Goal: Task Accomplishment & Management: Use online tool/utility

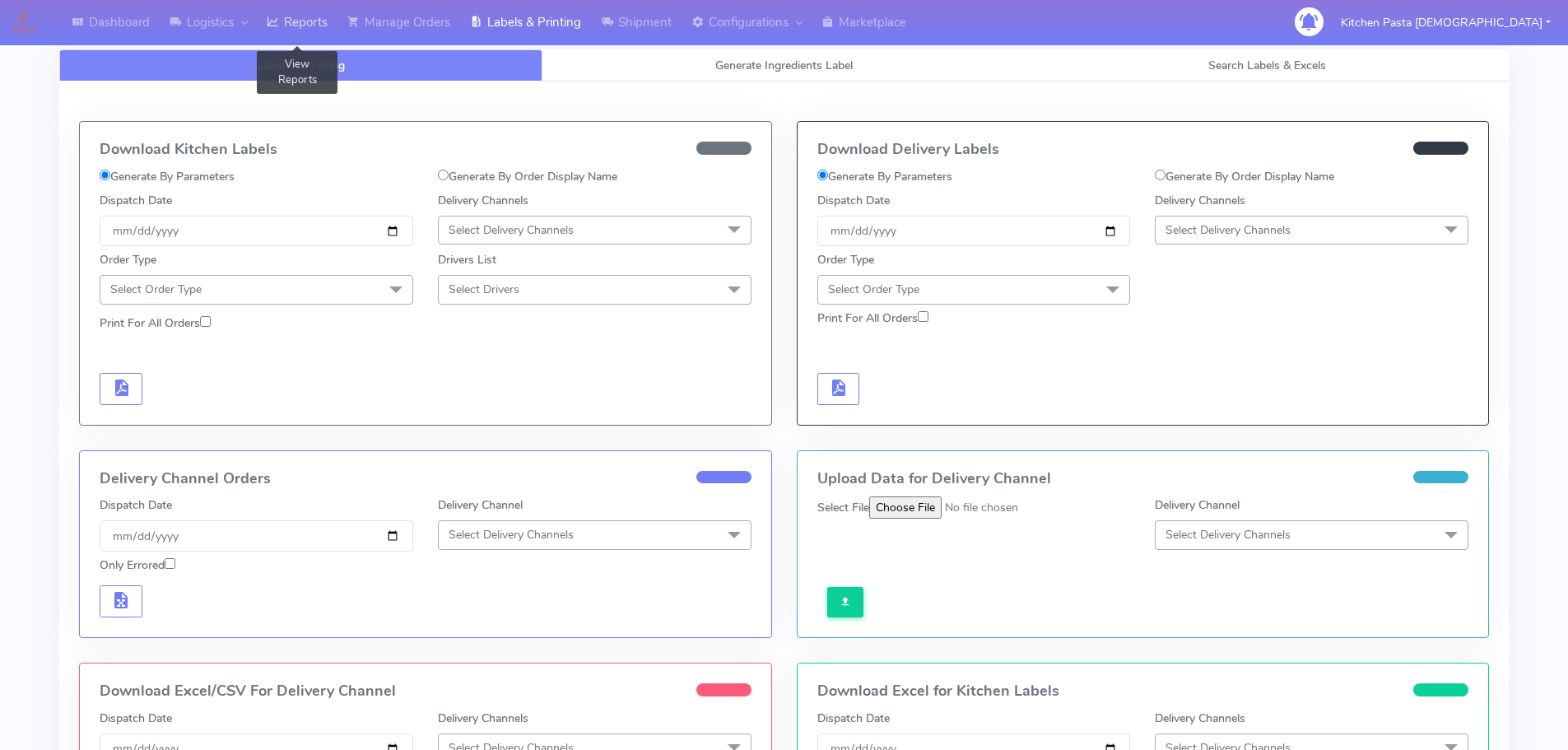
click at [270, 21] on link "Reports" at bounding box center [297, 22] width 81 height 46
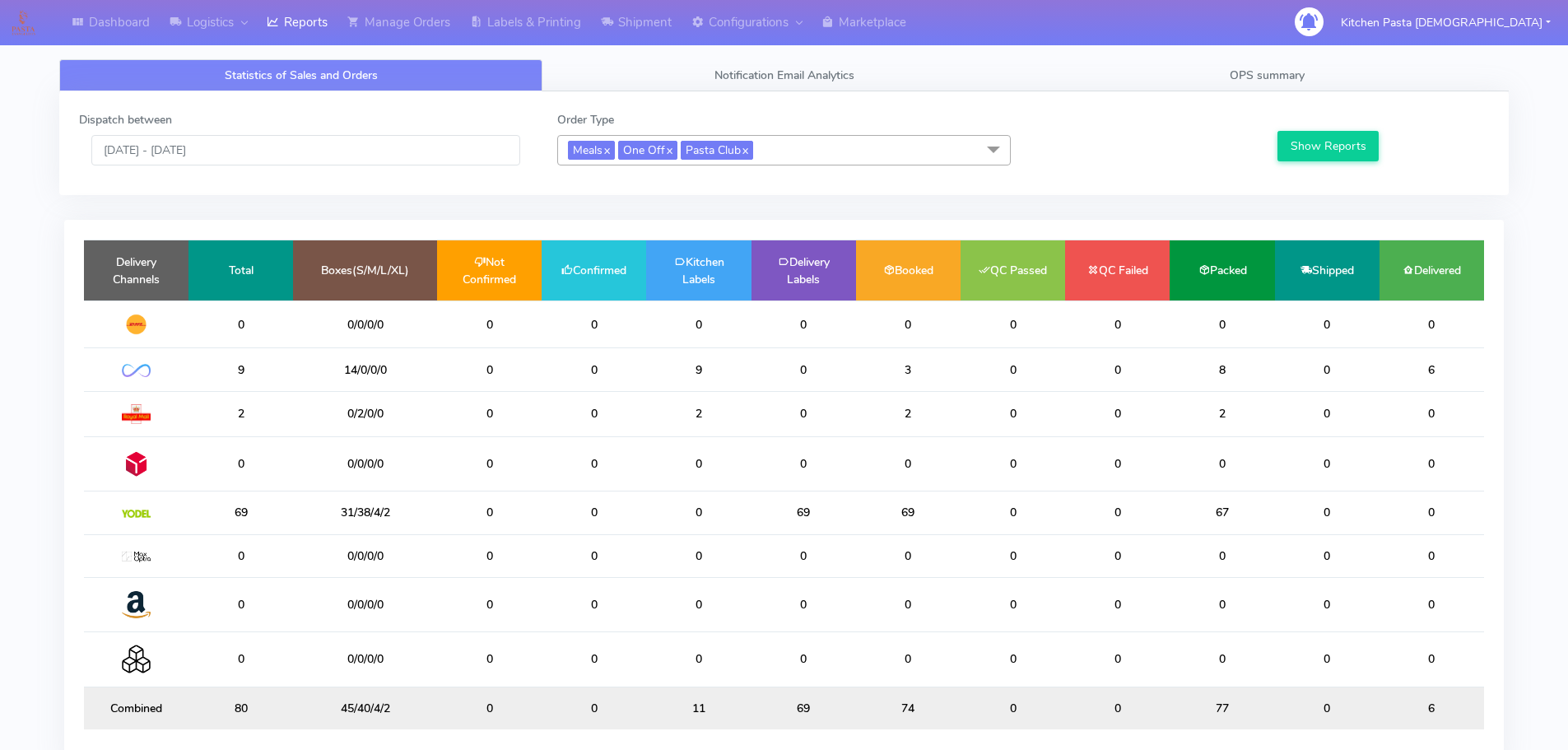
click at [661, 53] on div "Statistics of Sales and Orders Notification Email Analytics OPS summary Dispatc…" at bounding box center [784, 422] width 1474 height 745
click at [628, 9] on link "Shipment" at bounding box center [635, 22] width 90 height 46
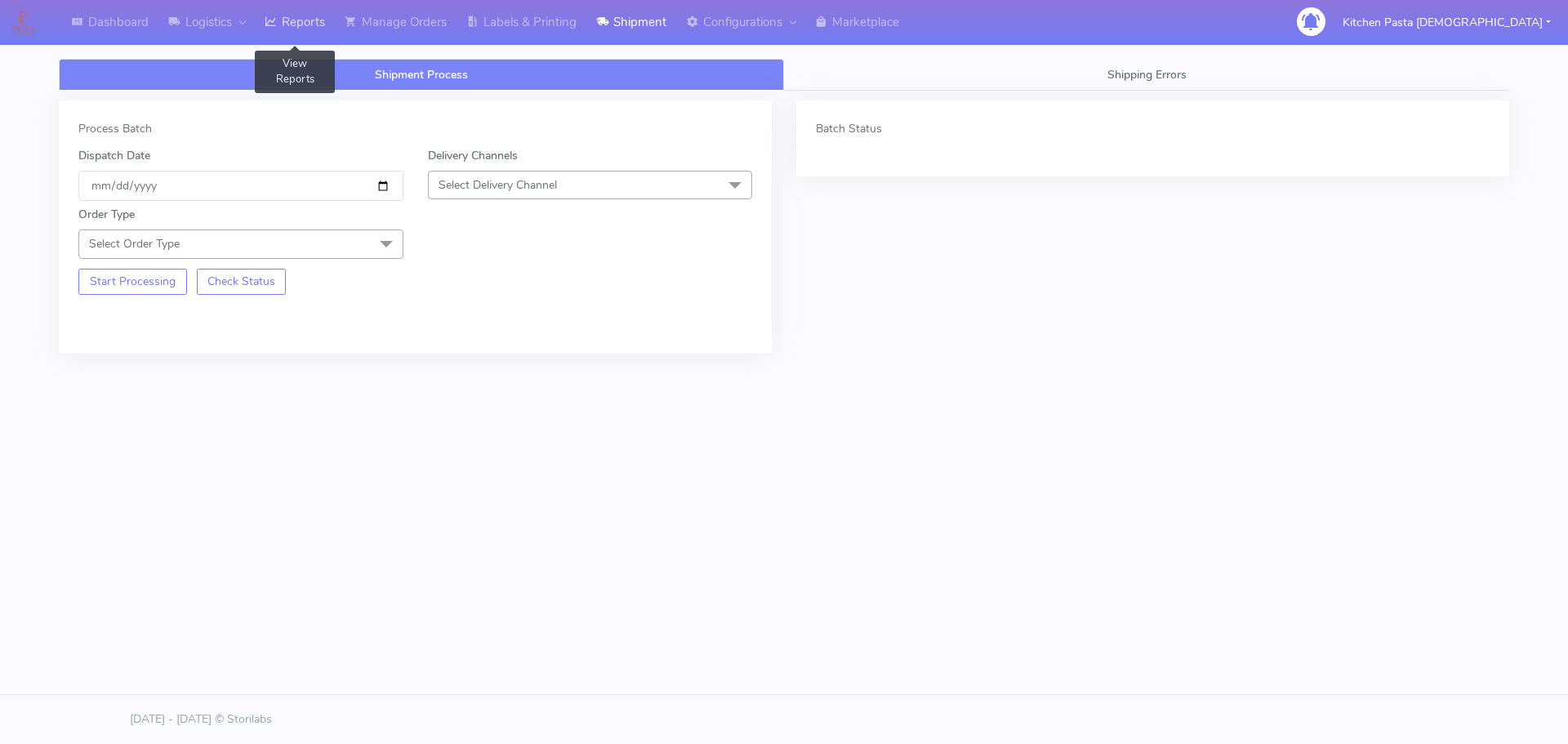
click at [307, 10] on link "Reports" at bounding box center [295, 22] width 80 height 45
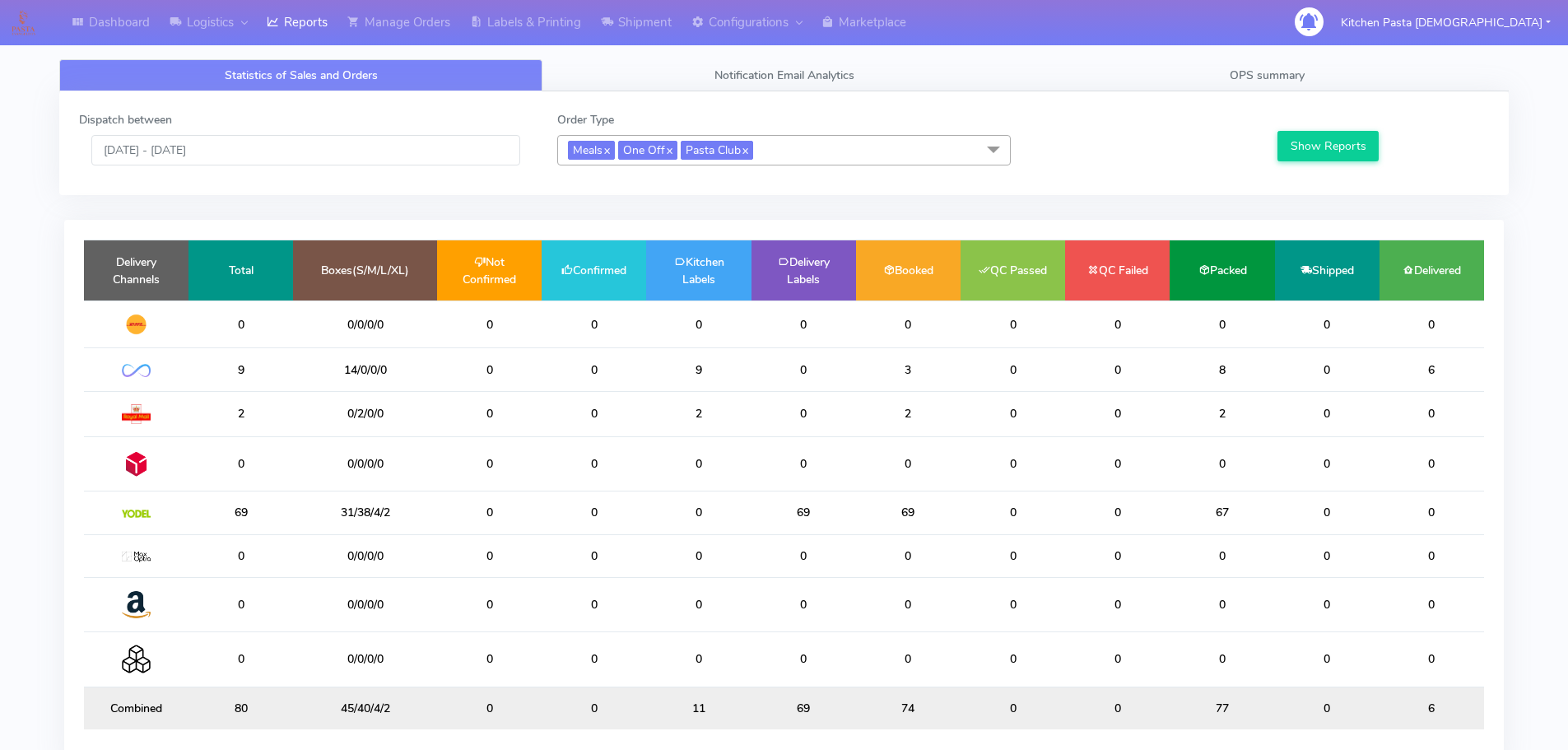
click at [848, 158] on span "Meals x One Off x Pasta Club x" at bounding box center [784, 149] width 453 height 30
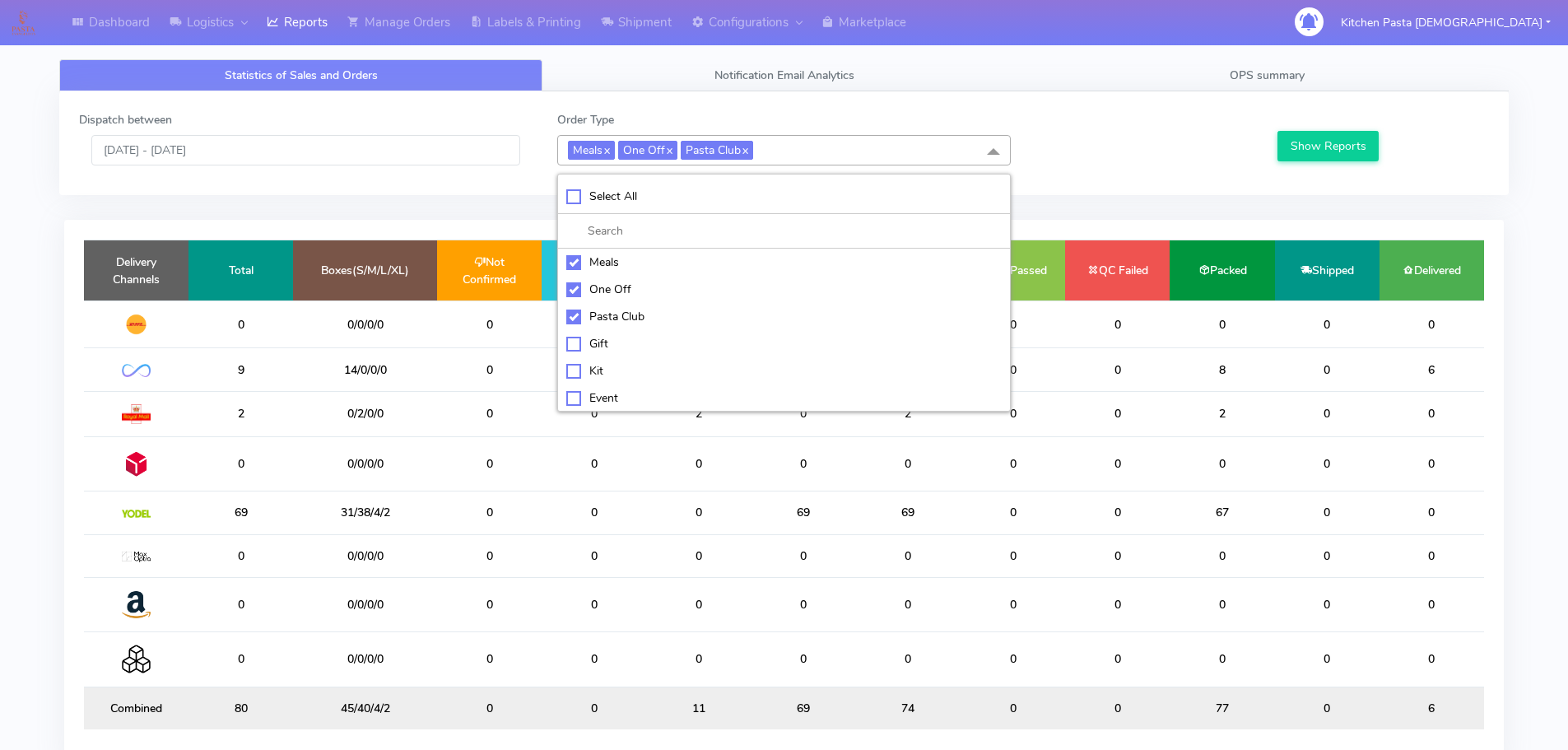
click at [585, 375] on div "Kit" at bounding box center [784, 371] width 435 height 17
checkbox input "true"
click at [597, 311] on div "Pasta Club" at bounding box center [784, 317] width 435 height 17
checkbox input "false"
click at [597, 293] on div "One Off" at bounding box center [784, 290] width 435 height 17
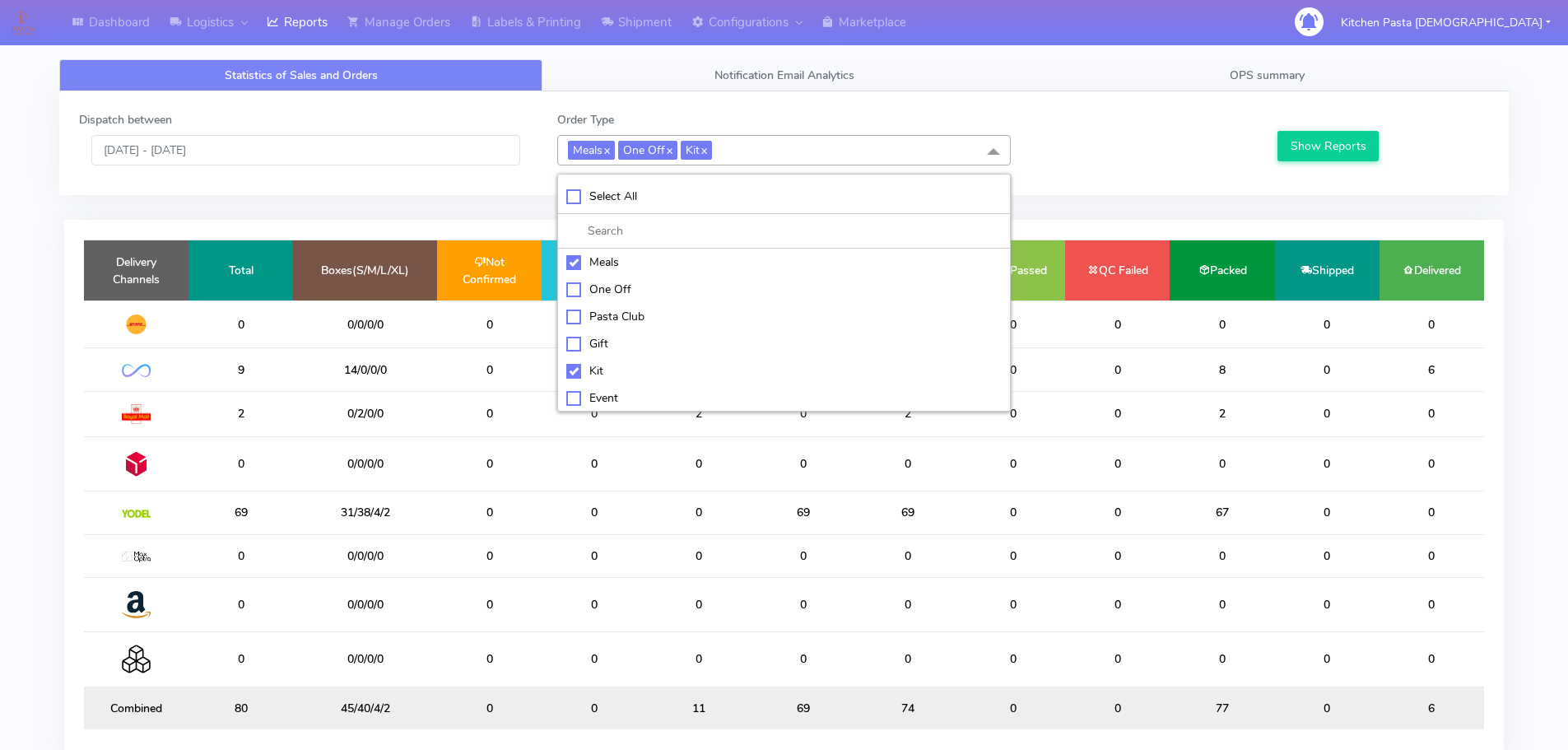
checkbox input "false"
click at [603, 253] on div "Meals" at bounding box center [784, 262] width 435 height 17
checkbox input "false"
click at [1341, 136] on button "Show Reports" at bounding box center [1328, 145] width 101 height 30
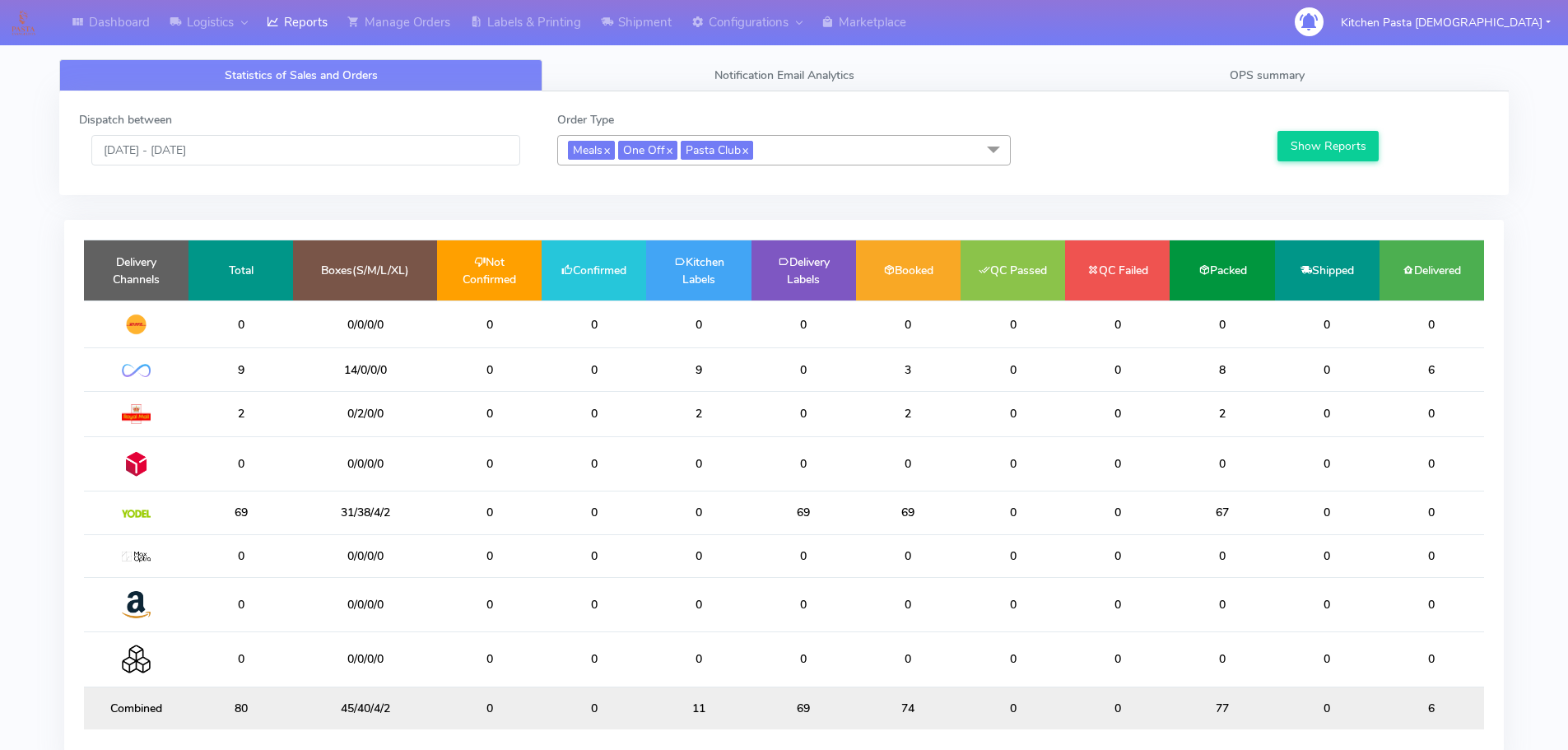
click at [872, 151] on span "Meals x One Off x Pasta Club x" at bounding box center [784, 149] width 453 height 30
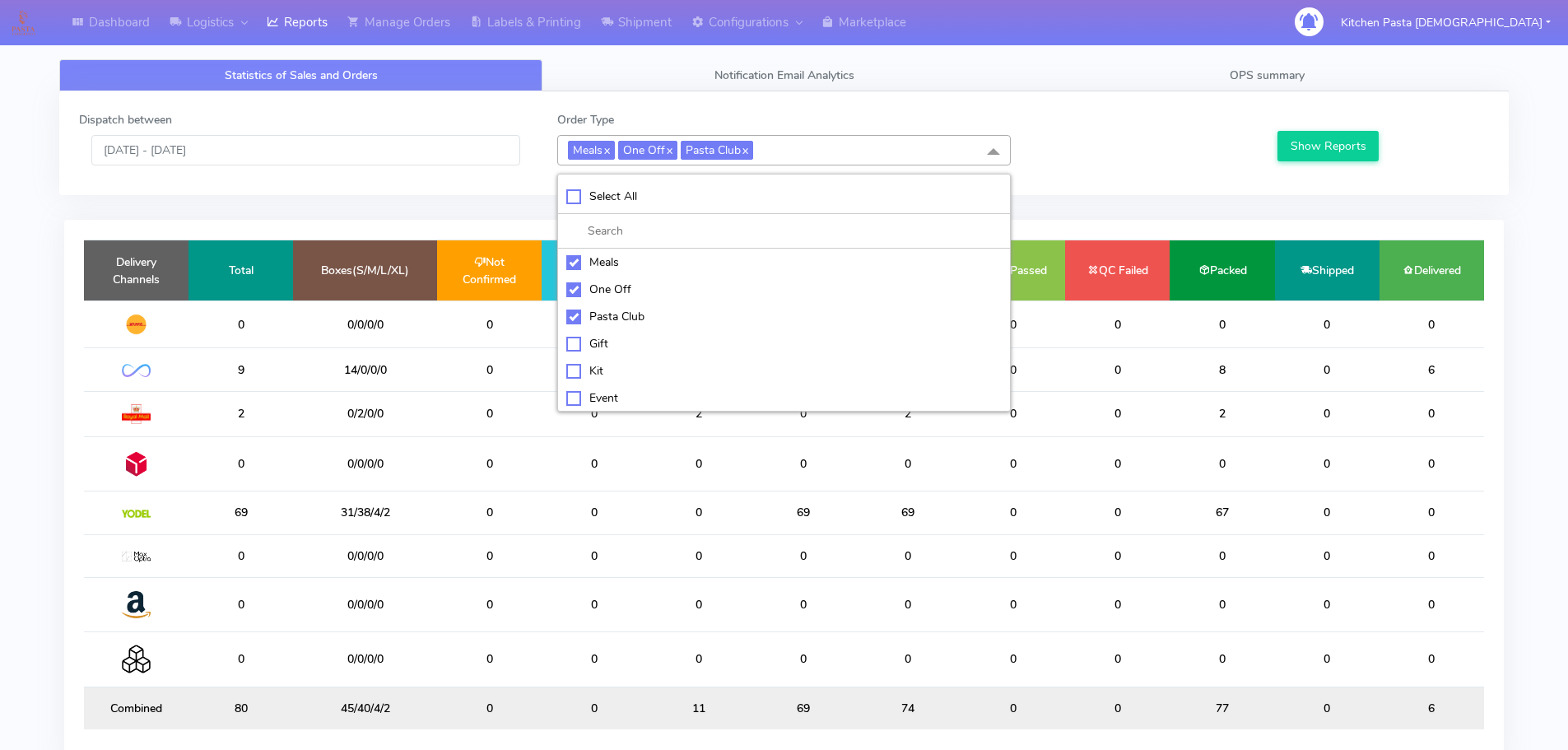
click at [603, 256] on div "Meals" at bounding box center [784, 262] width 435 height 17
checkbox input "false"
click at [623, 288] on div "One Off" at bounding box center [784, 290] width 435 height 17
checkbox input "false"
click at [629, 314] on div "Pasta Club" at bounding box center [784, 317] width 435 height 17
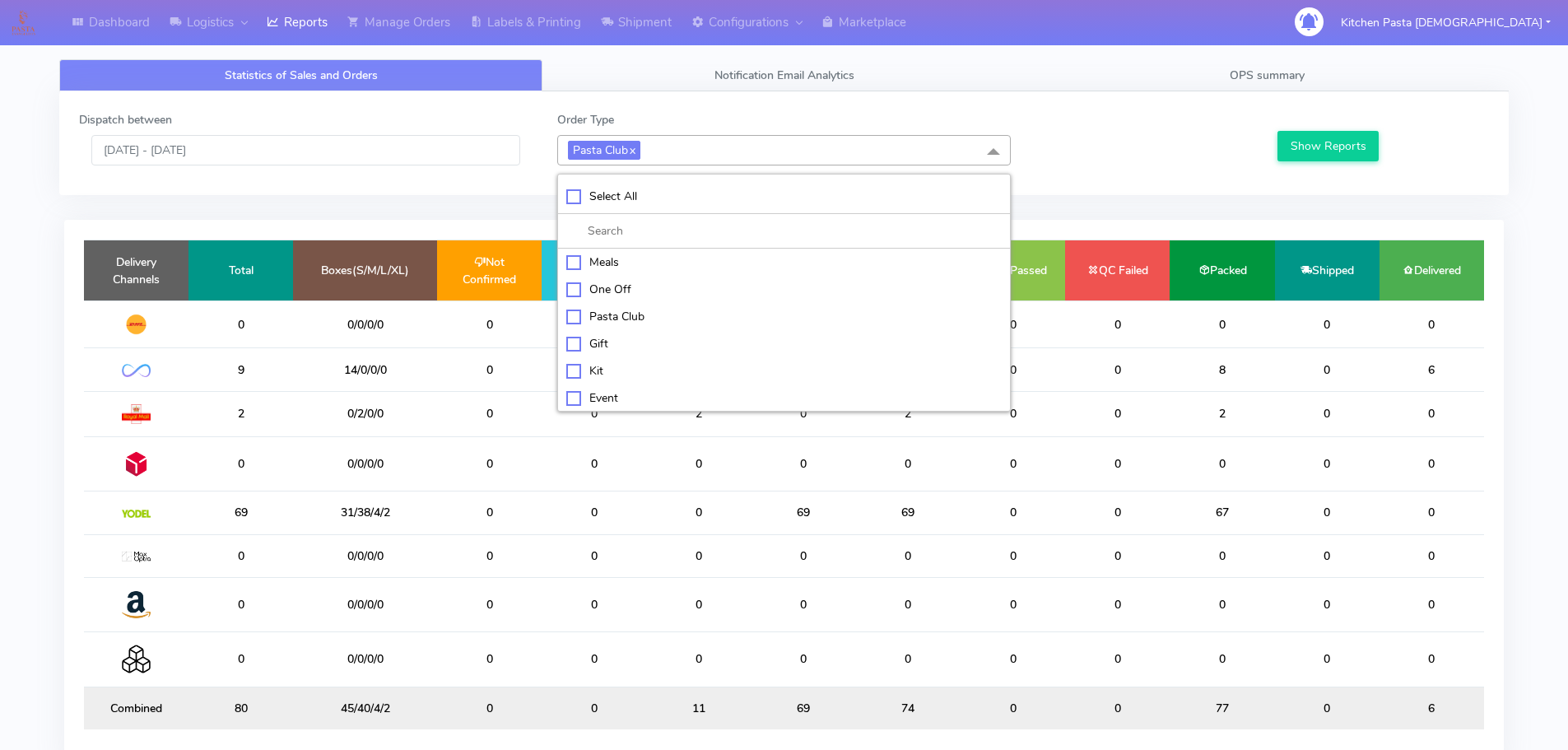
checkbox input "false"
click at [629, 362] on div "Kit" at bounding box center [784, 369] width 435 height 17
checkbox input "true"
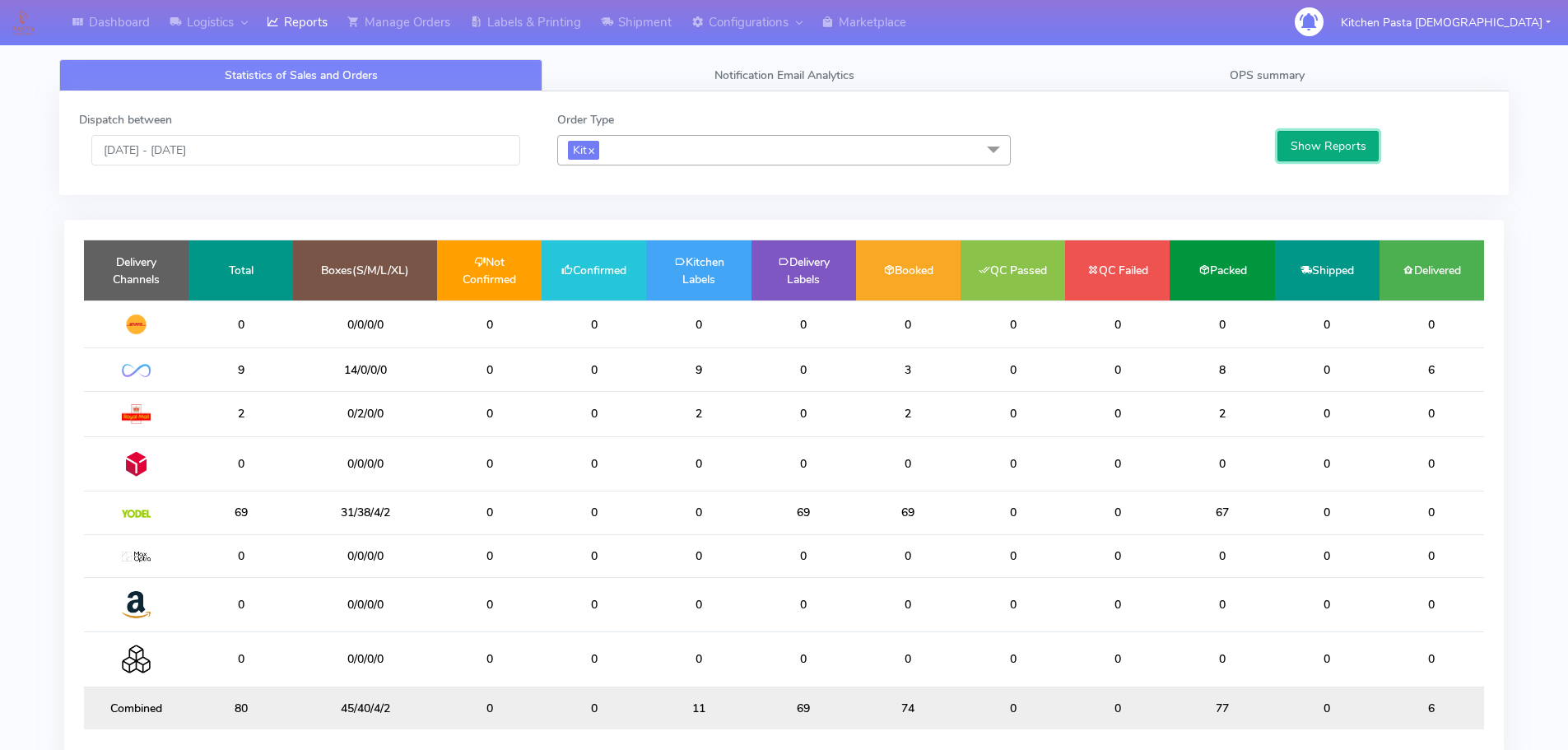
click at [1290, 157] on button "Show Reports" at bounding box center [1328, 145] width 101 height 30
click at [598, 162] on span "Kit x" at bounding box center [784, 149] width 453 height 30
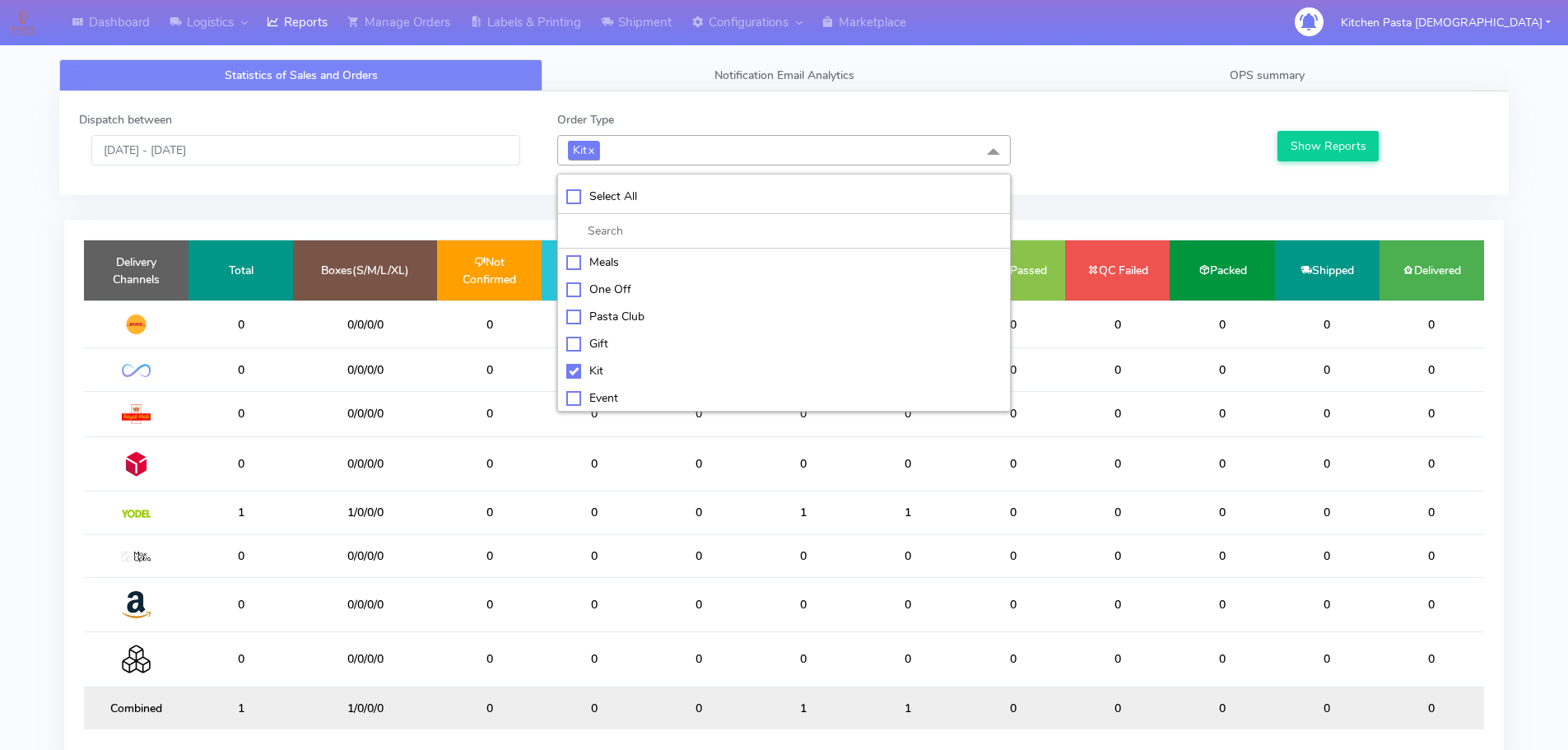
click at [574, 141] on span "Kit x" at bounding box center [584, 150] width 31 height 19
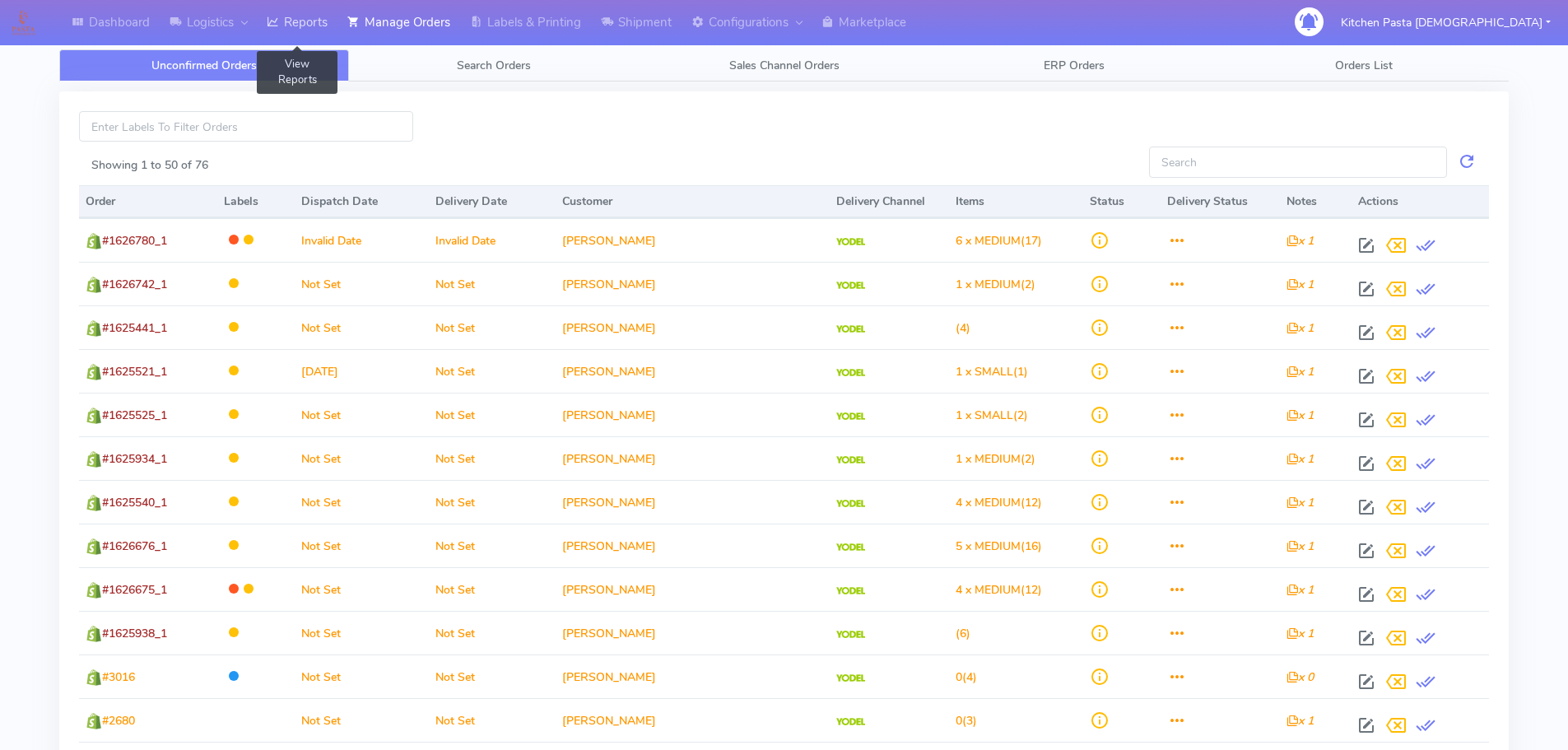
click at [313, 25] on link "Reports" at bounding box center [297, 22] width 81 height 46
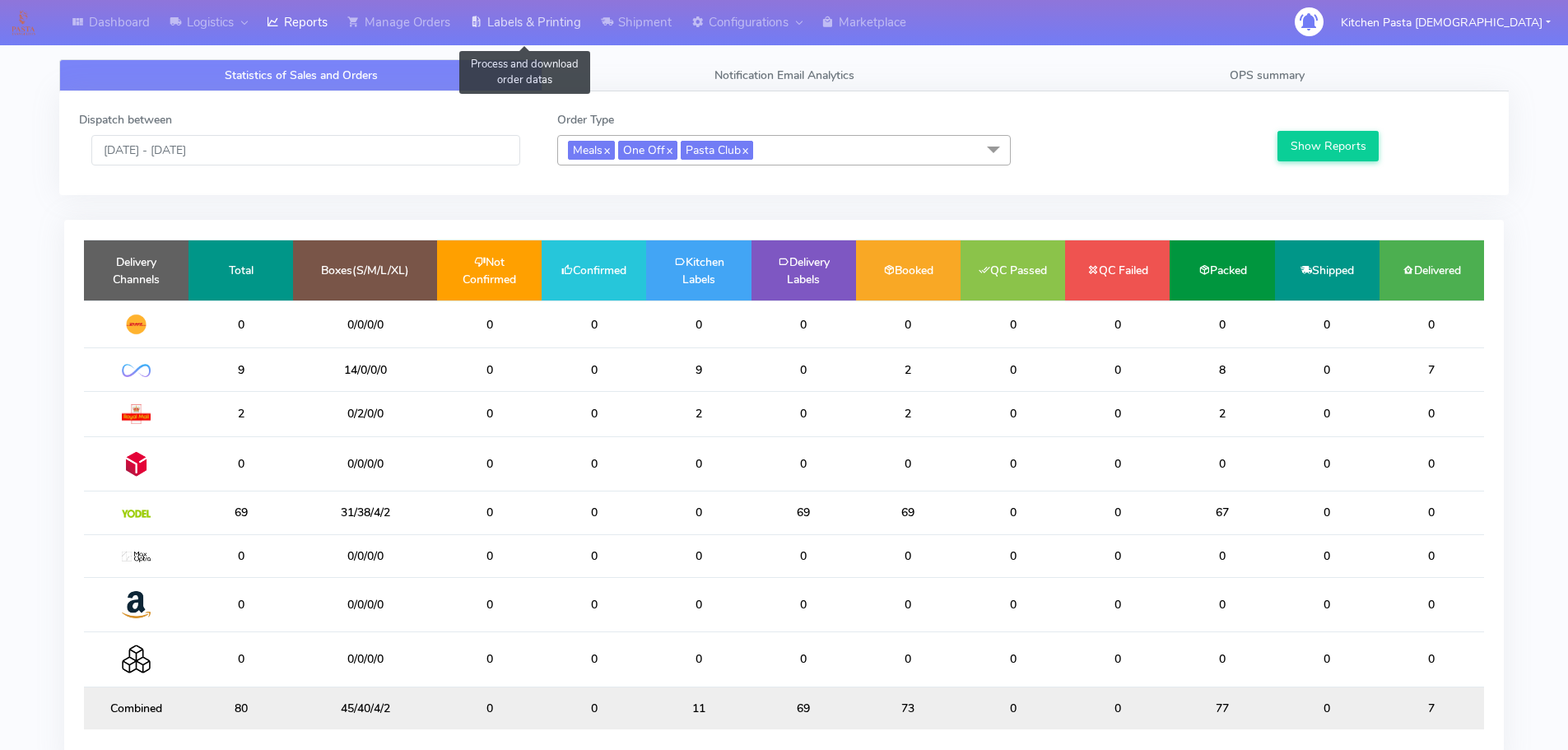
drag, startPoint x: 562, startPoint y: 12, endPoint x: 586, endPoint y: 45, distance: 40.8
click at [562, 12] on link "Labels & Printing" at bounding box center [526, 22] width 131 height 46
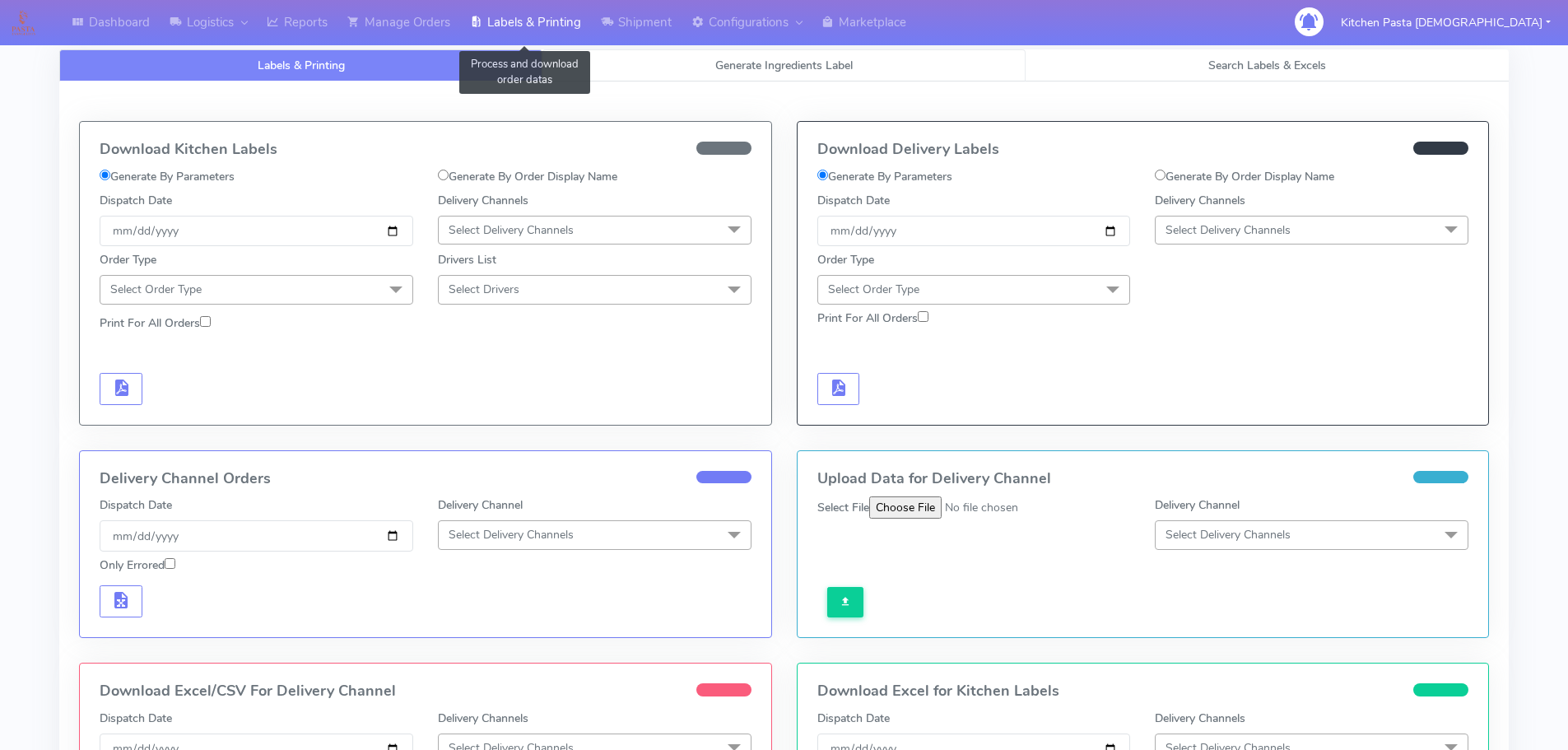
select select
click at [661, 81] on link "Generate Ingredients Label" at bounding box center [784, 65] width 483 height 32
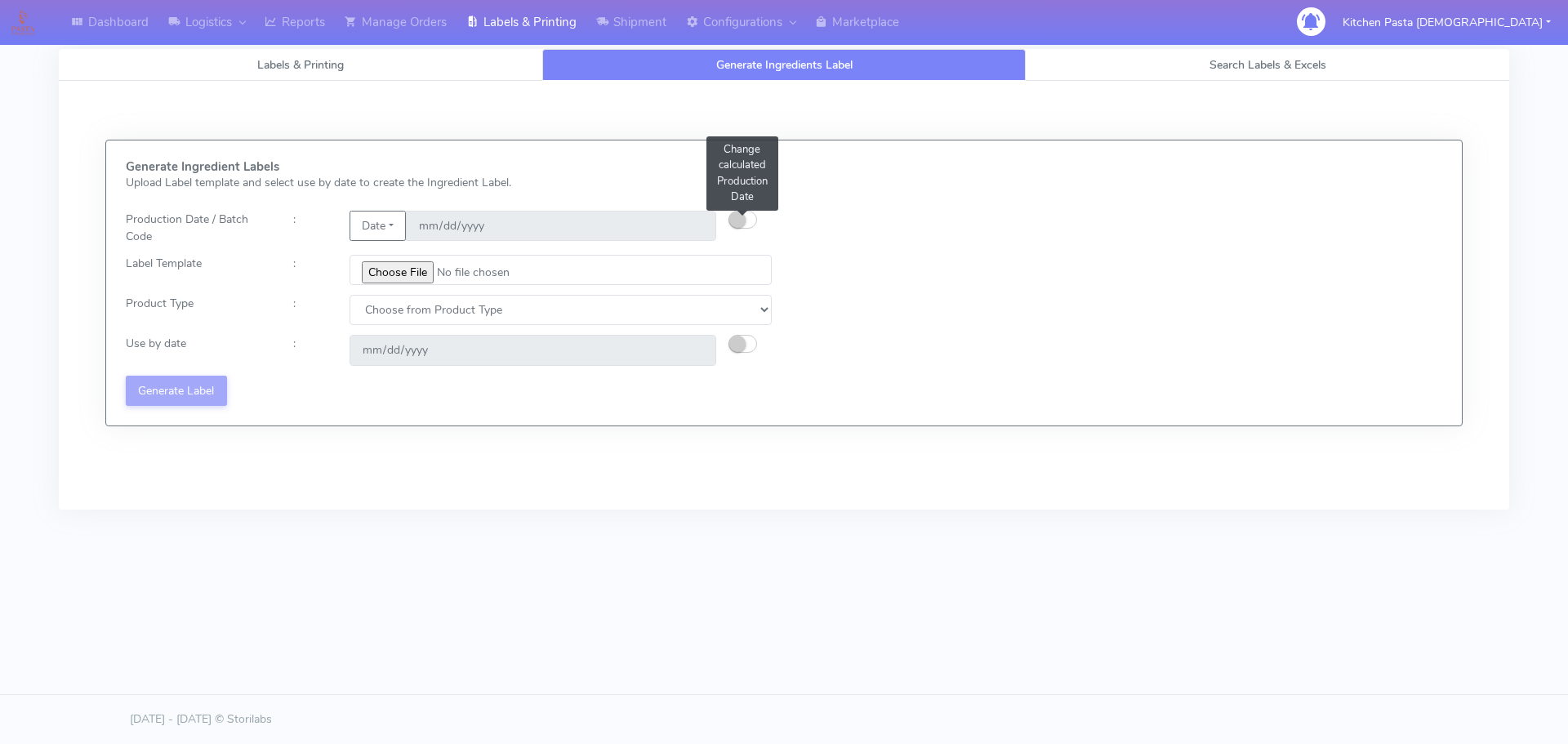
click at [749, 222] on button "button" at bounding box center [743, 219] width 29 height 18
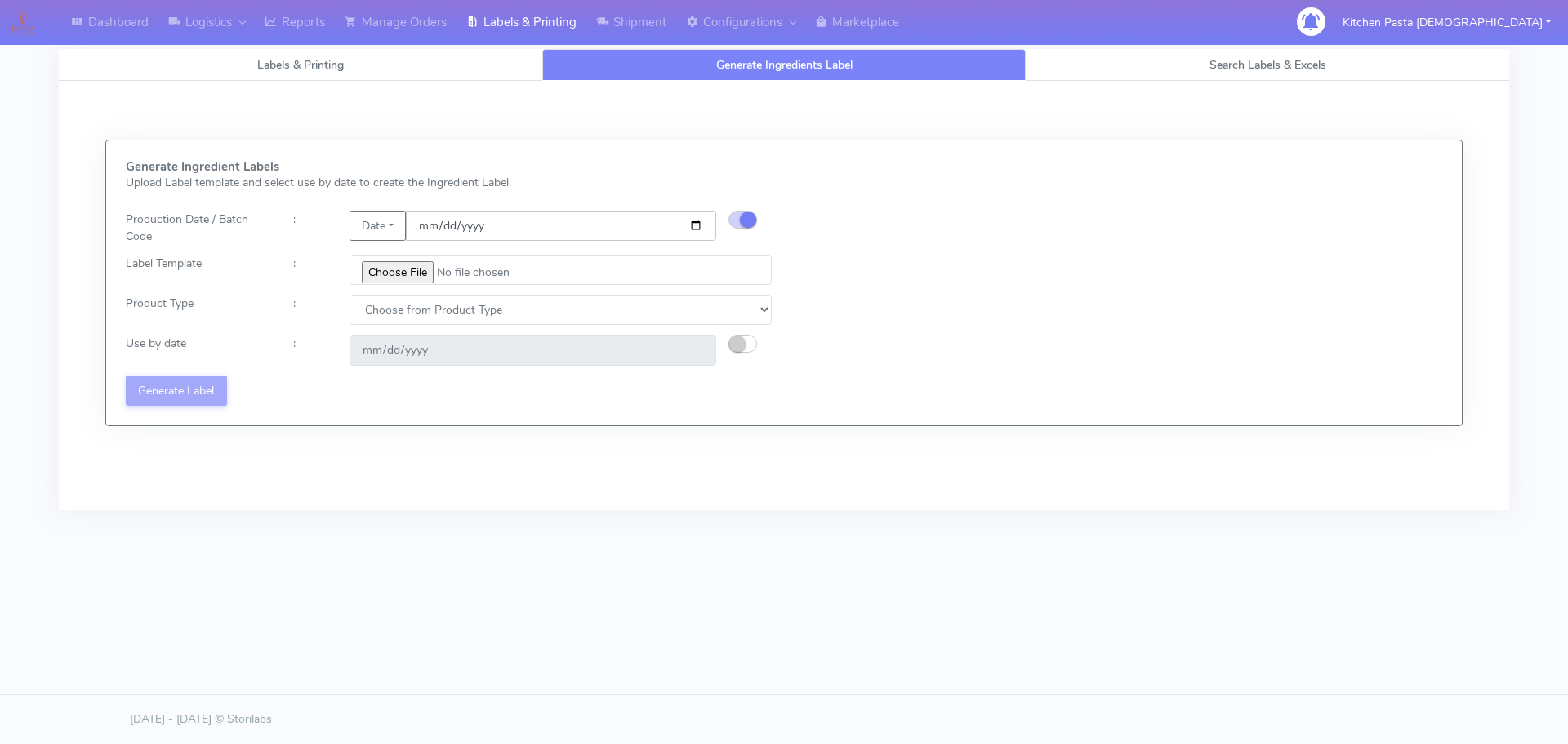
click at [698, 228] on input "2025-10-10" at bounding box center [561, 225] width 310 height 30
type input "2025-10-12"
click at [391, 272] on input "file" at bounding box center [560, 269] width 422 height 30
type input "C:\fakepath\Pasta Evangelists Lobster crab and prawn ravioli dinner kit for 2 v…"
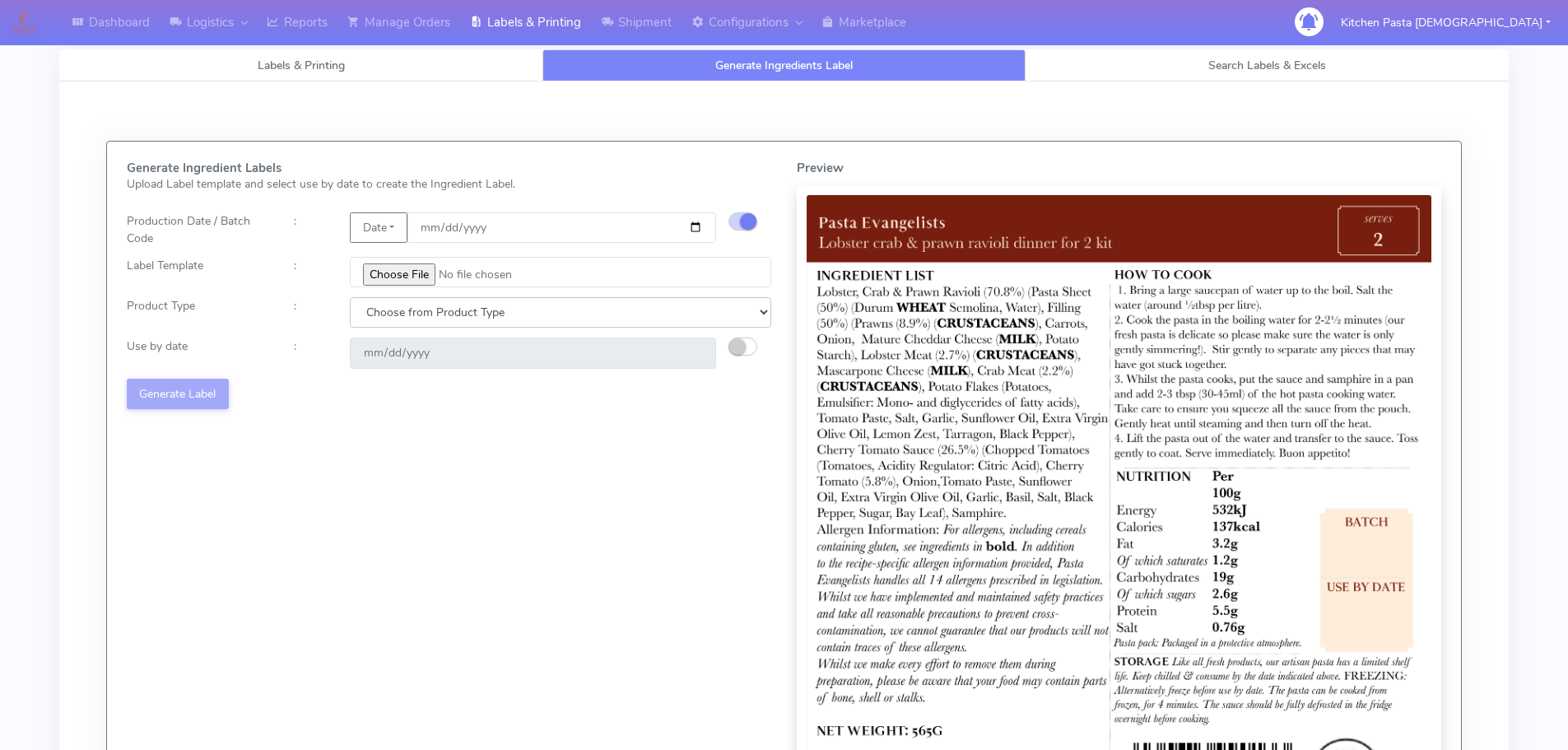
drag, startPoint x: 429, startPoint y: 314, endPoint x: 422, endPoint y: 326, distance: 13.9
click at [429, 314] on select "Choose from Product Type ECOM ERETAIL CIRCULAR CIRC_DESERTS LASAGNE" at bounding box center [560, 312] width 422 height 30
select select "1"
click at [349, 297] on select "Choose from Product Type ECOM ERETAIL CIRCULAR CIRC_DESERTS LASAGNE" at bounding box center [560, 312] width 422 height 30
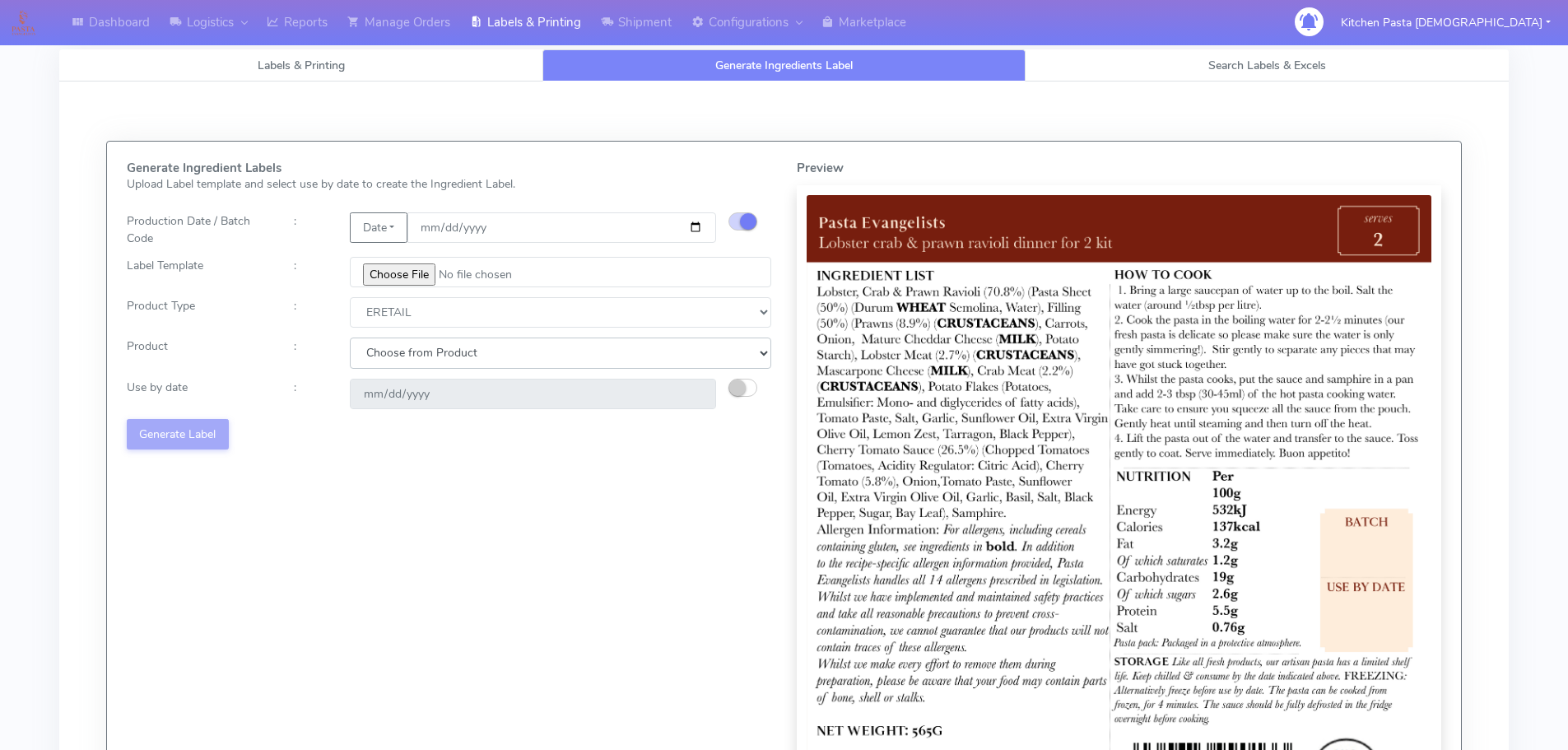
drag, startPoint x: 422, startPoint y: 326, endPoint x: 399, endPoint y: 353, distance: 35.5
click at [403, 351] on select "Choose from Product PLAIN PASTA FILLED PASTA BUTTER (INTERNAL PRODUCTION) BUTTE…" at bounding box center [560, 352] width 422 height 30
click at [392, 367] on select "Choose from Product PLAIN PASTA FILLED PASTA BUTTER (INTERNAL PRODUCTION) BUTTE…" at bounding box center [560, 352] width 422 height 30
click at [394, 364] on select "Choose from Product PLAIN PASTA FILLED PASTA BUTTER (INTERNAL PRODUCTION) BUTTE…" at bounding box center [560, 352] width 422 height 30
select select "0"
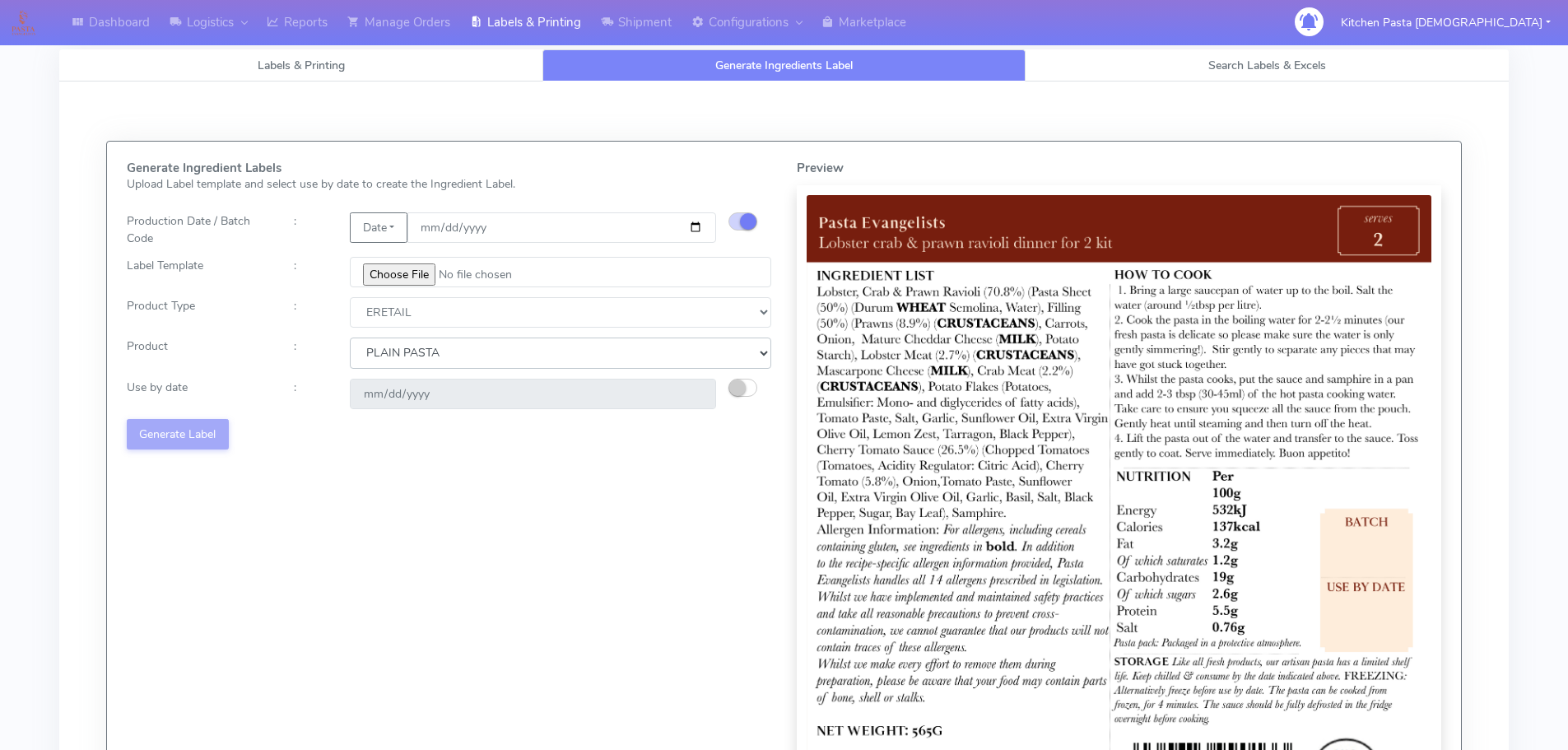
click at [349, 338] on select "Choose from Product PLAIN PASTA FILLED PASTA BUTTER (INTERNAL PRODUCTION) BUTTE…" at bounding box center [560, 352] width 422 height 30
click at [738, 384] on small "button" at bounding box center [737, 387] width 16 height 16
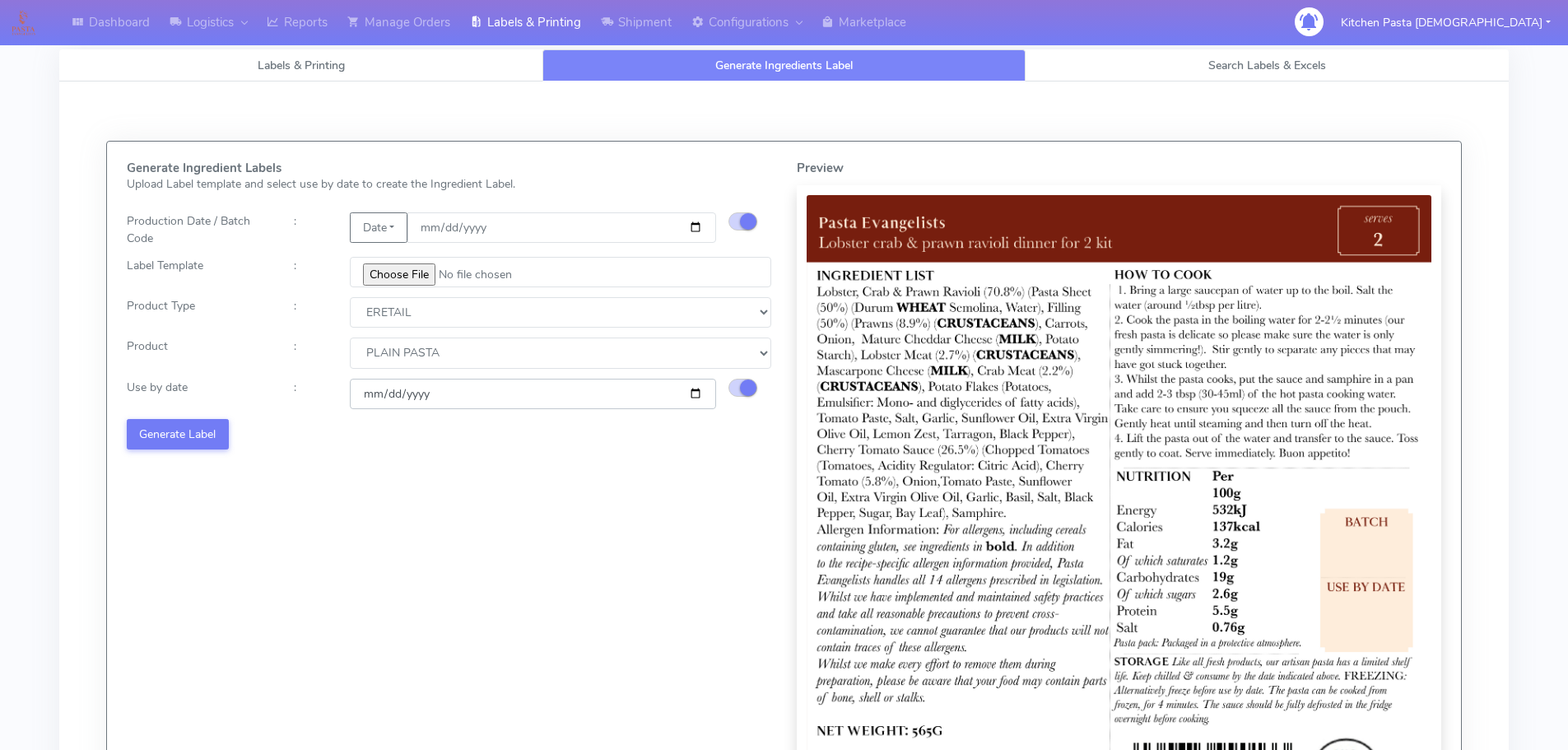
click at [691, 392] on input "2025-10-18" at bounding box center [532, 393] width 367 height 30
type input "2025-10-19"
click at [190, 424] on button "Generate Label" at bounding box center [178, 434] width 102 height 30
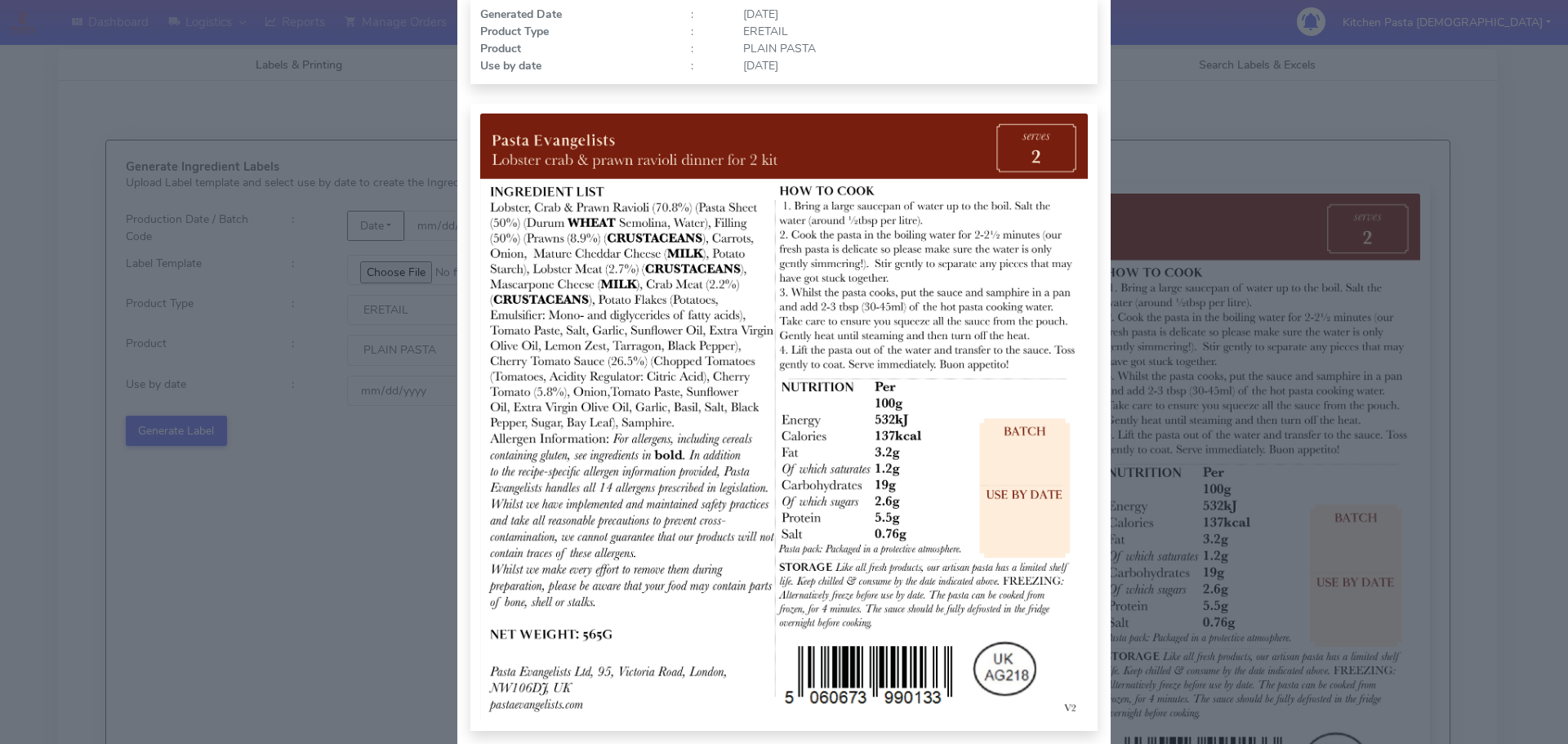
scroll to position [169, 0]
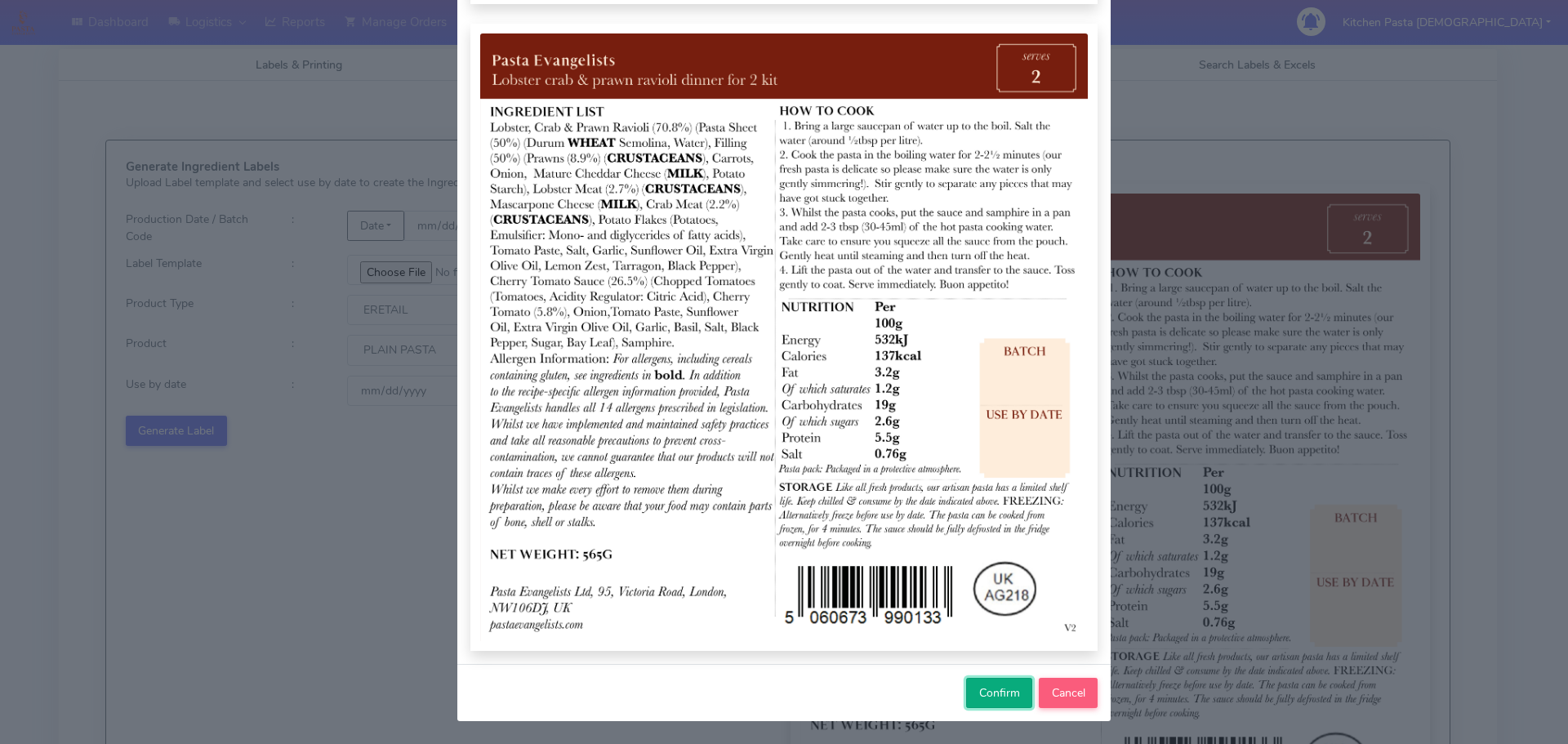
click at [979, 695] on span "Confirm" at bounding box center [1000, 693] width 41 height 15
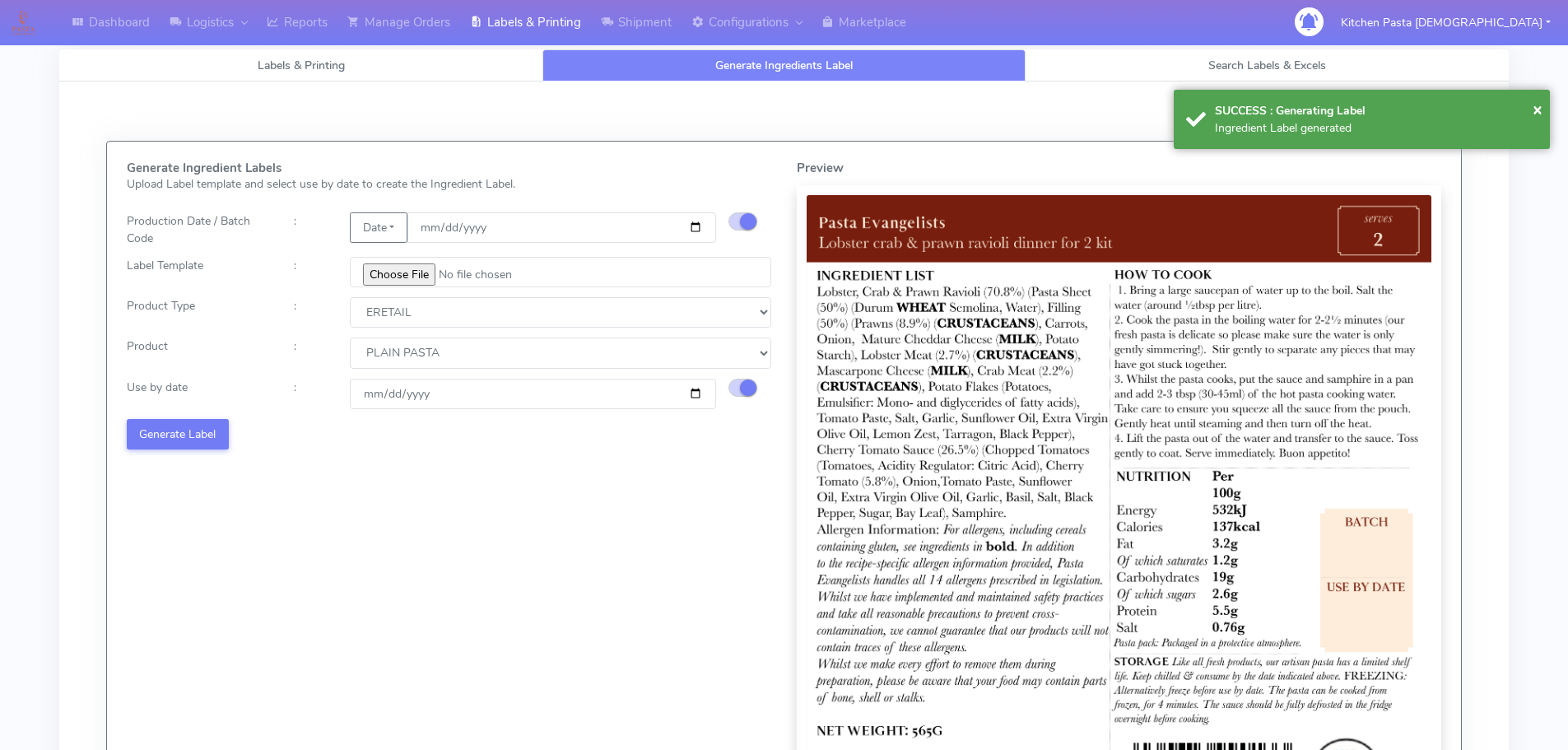
select select
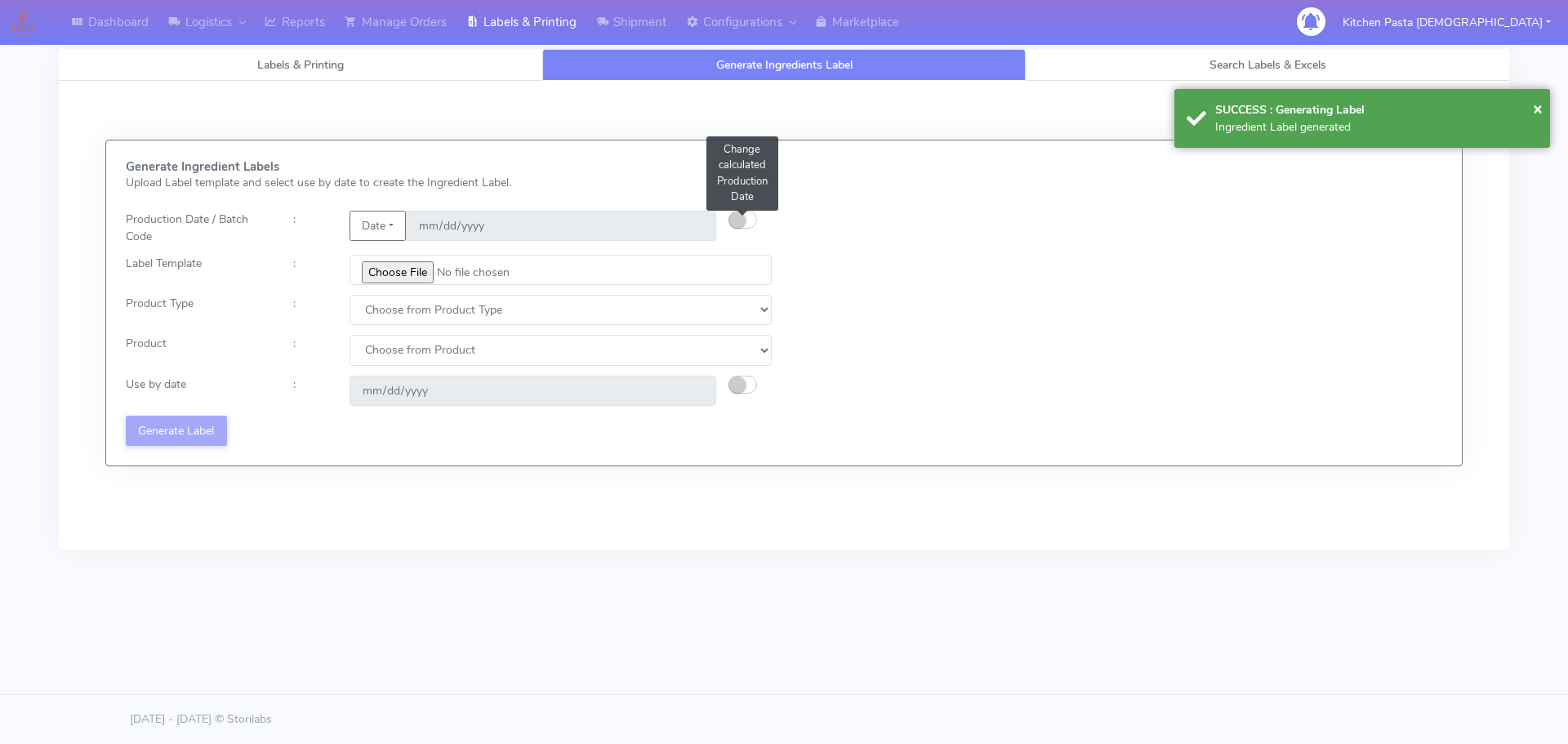
drag, startPoint x: 748, startPoint y: 214, endPoint x: 866, endPoint y: 92, distance: 169.7
click at [748, 214] on button "button" at bounding box center [743, 219] width 29 height 18
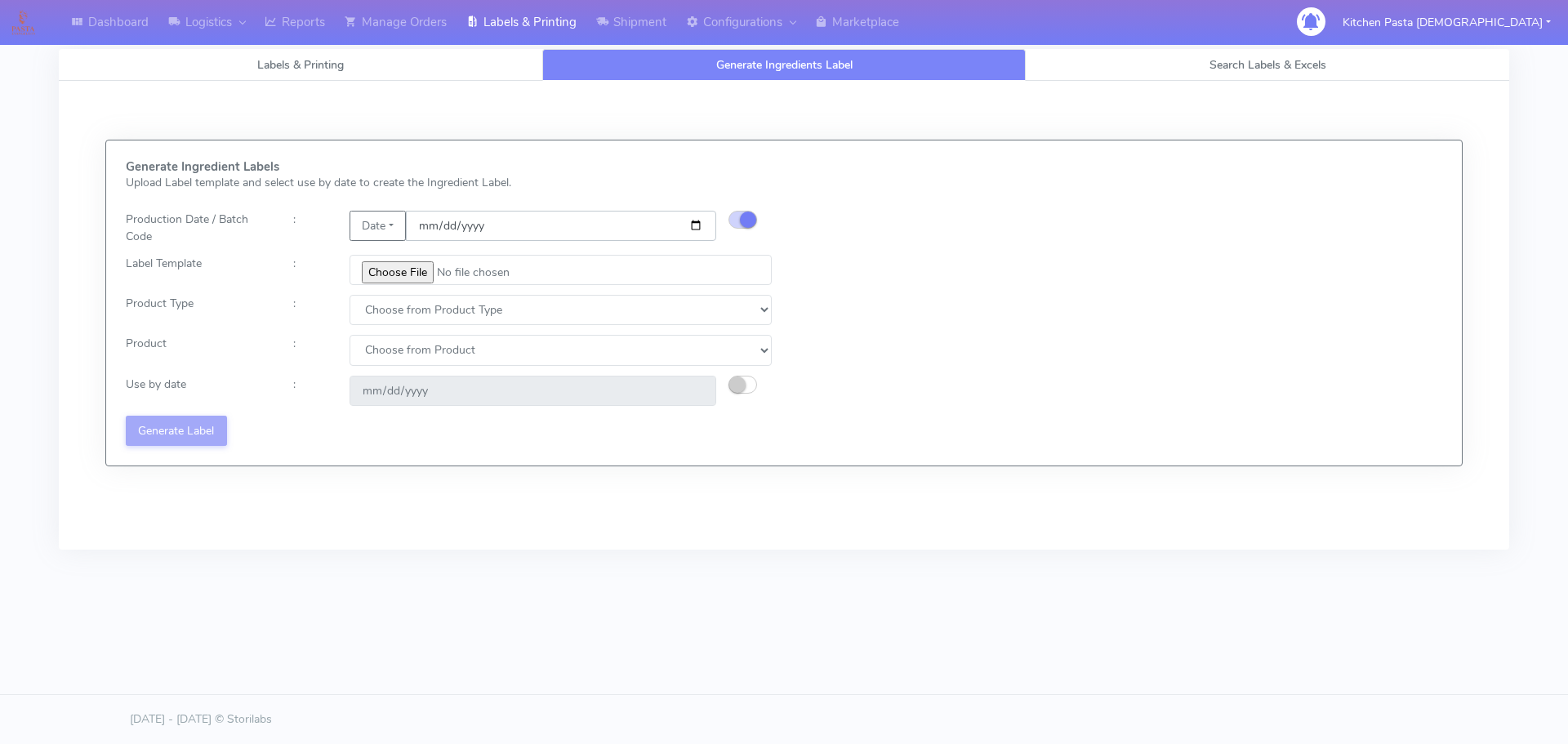
click at [692, 222] on input "date" at bounding box center [561, 225] width 310 height 30
type input "2025-10-12"
type input "2025-10-18"
click at [377, 251] on div "Generate Ingredient Labels Upload Label template and select use by date to crea…" at bounding box center [448, 303] width 670 height 286
click at [376, 262] on input "file" at bounding box center [560, 269] width 422 height 30
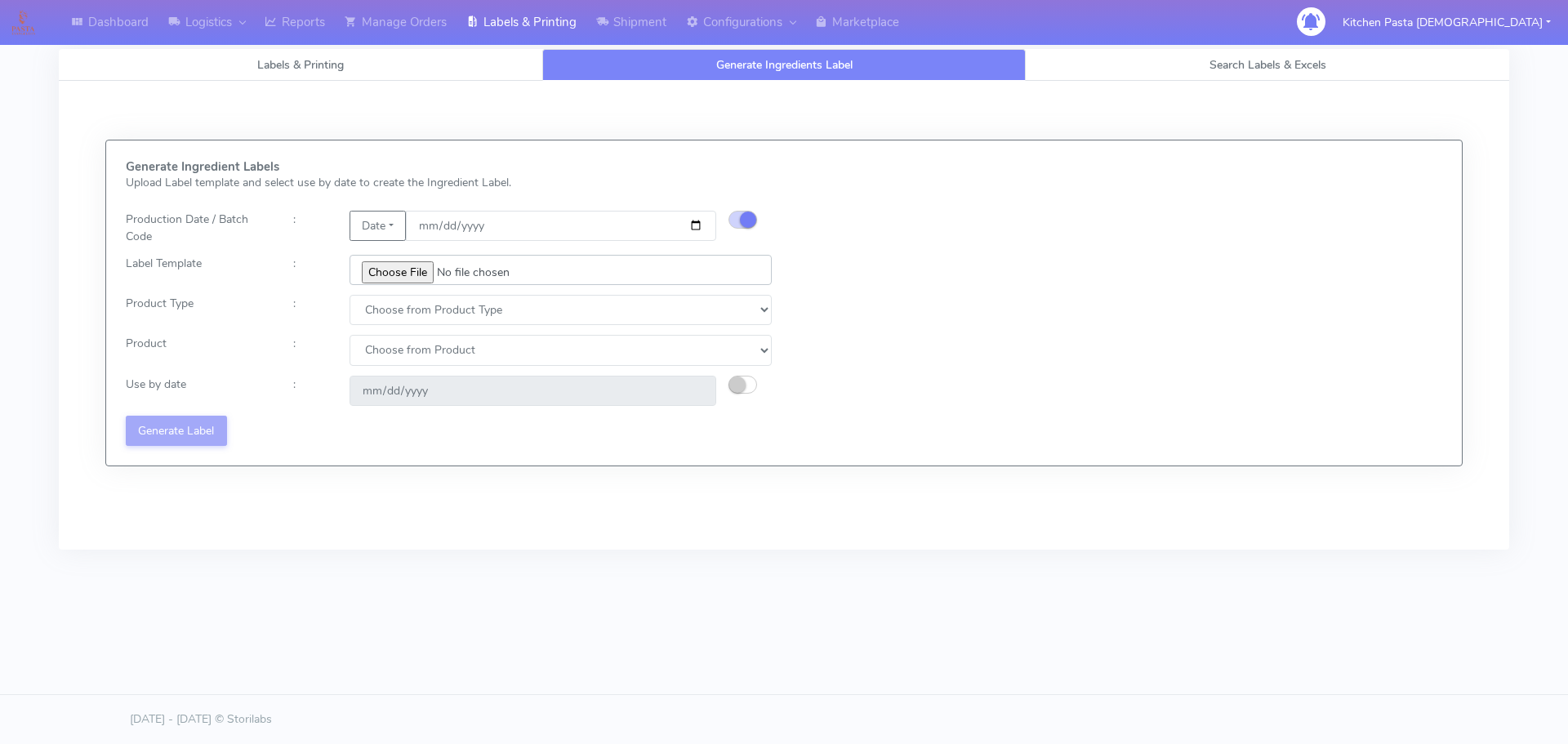
type input "C:\fakepath\Pasta Evangelists spicy 'nduja mafaldine kit for 2 v5.jpg"
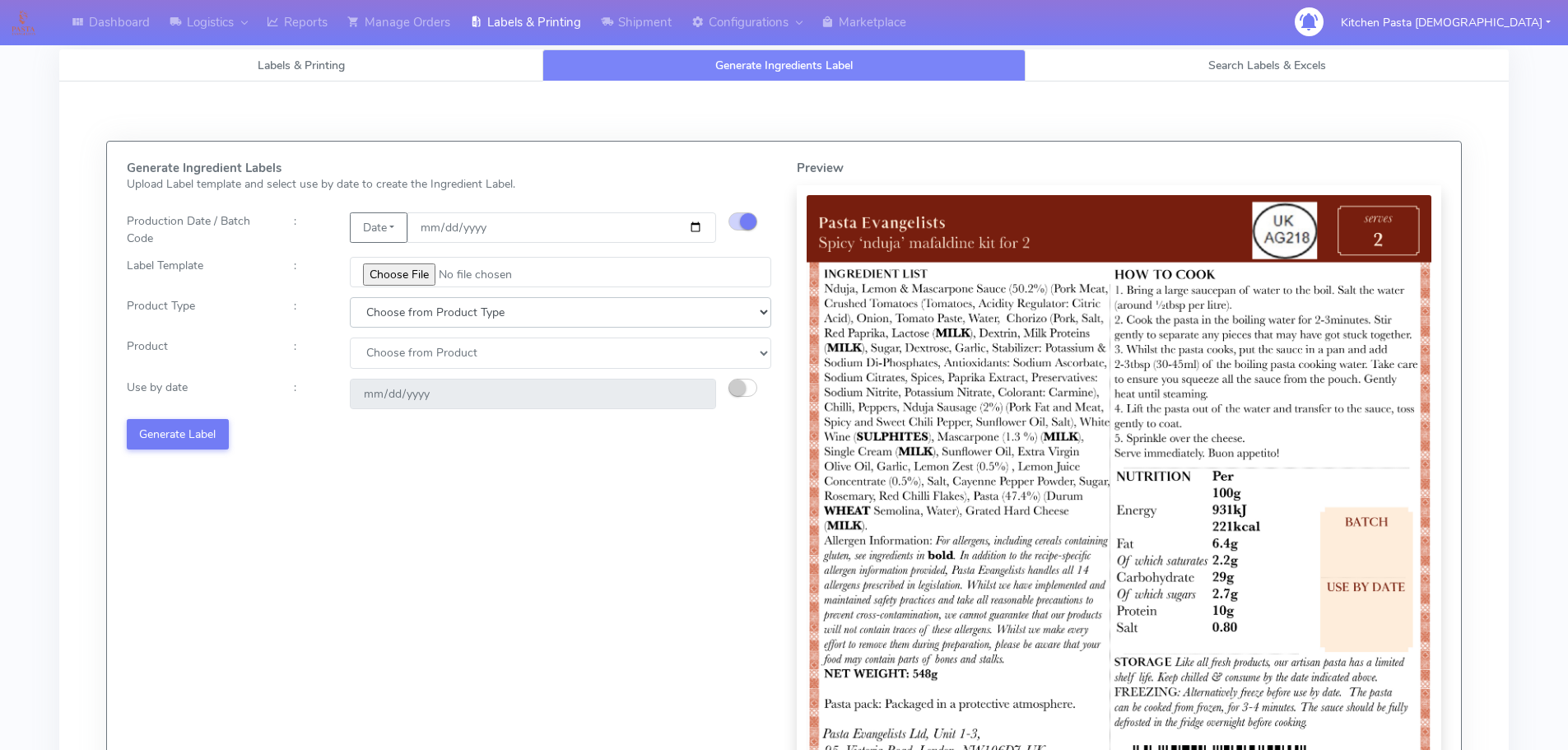
drag, startPoint x: 458, startPoint y: 322, endPoint x: 445, endPoint y: 326, distance: 13.6
click at [458, 322] on select "Choose from Product Type ECOM ERETAIL CIRCULAR CIRC_DESERTS LASAGNE" at bounding box center [560, 312] width 422 height 30
select select "0"
click at [349, 297] on select "Choose from Product Type ECOM ERETAIL CIRCULAR CIRC_DESERTS LASAGNE" at bounding box center [560, 312] width 422 height 30
select select
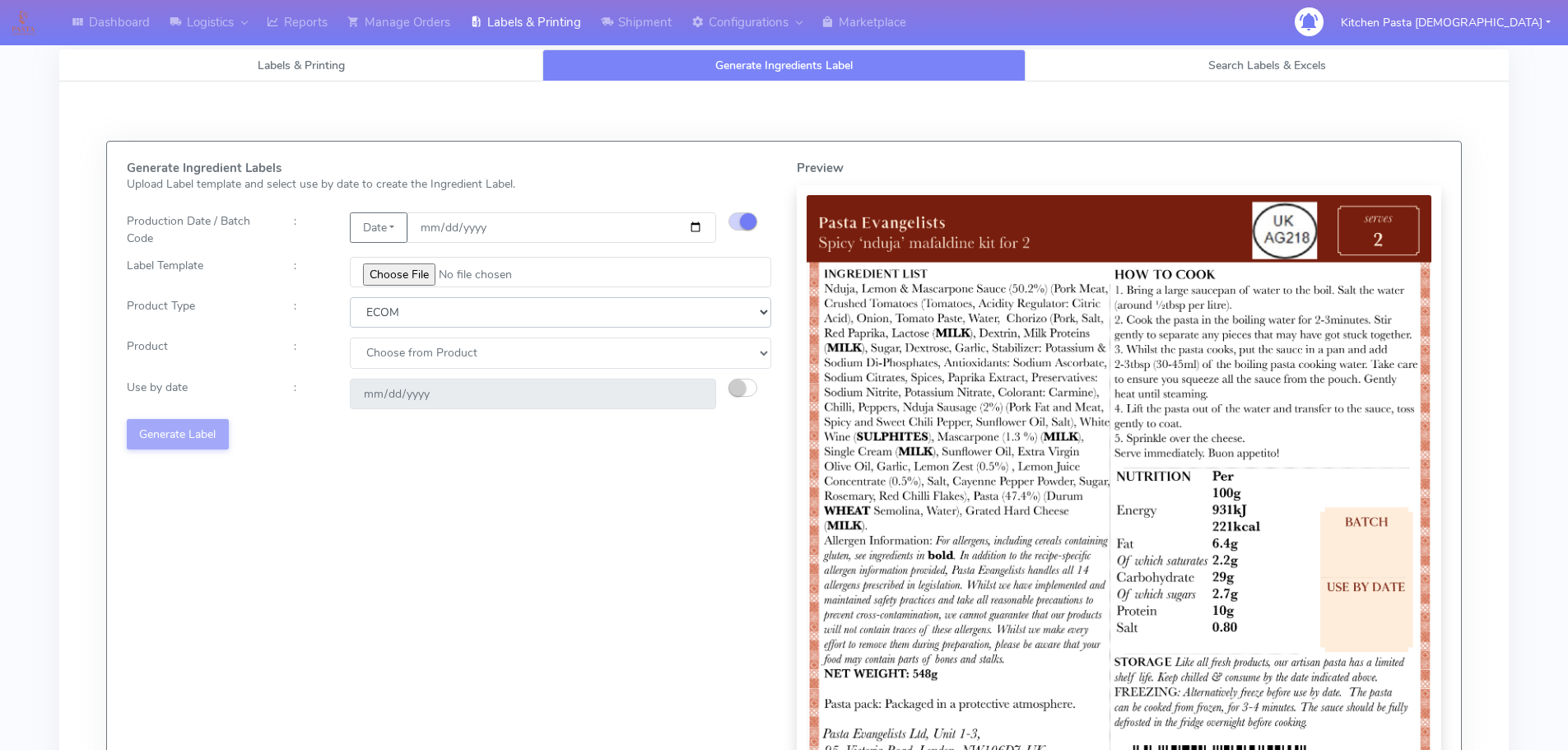
click at [412, 314] on select "Choose from Product Type ECOM ERETAIL CIRCULAR CIRC_DESERTS LASAGNE" at bounding box center [560, 312] width 422 height 30
select select "1"
click at [349, 297] on select "Choose from Product Type ECOM ERETAIL CIRCULAR CIRC_DESERTS LASAGNE" at bounding box center [560, 312] width 422 height 30
click at [406, 364] on select "Choose from Product PLAIN PASTA (EXCEPT HURRA) HURRA FILLED PASTA BUTTER (INTER…" at bounding box center [560, 352] width 422 height 30
select select "0"
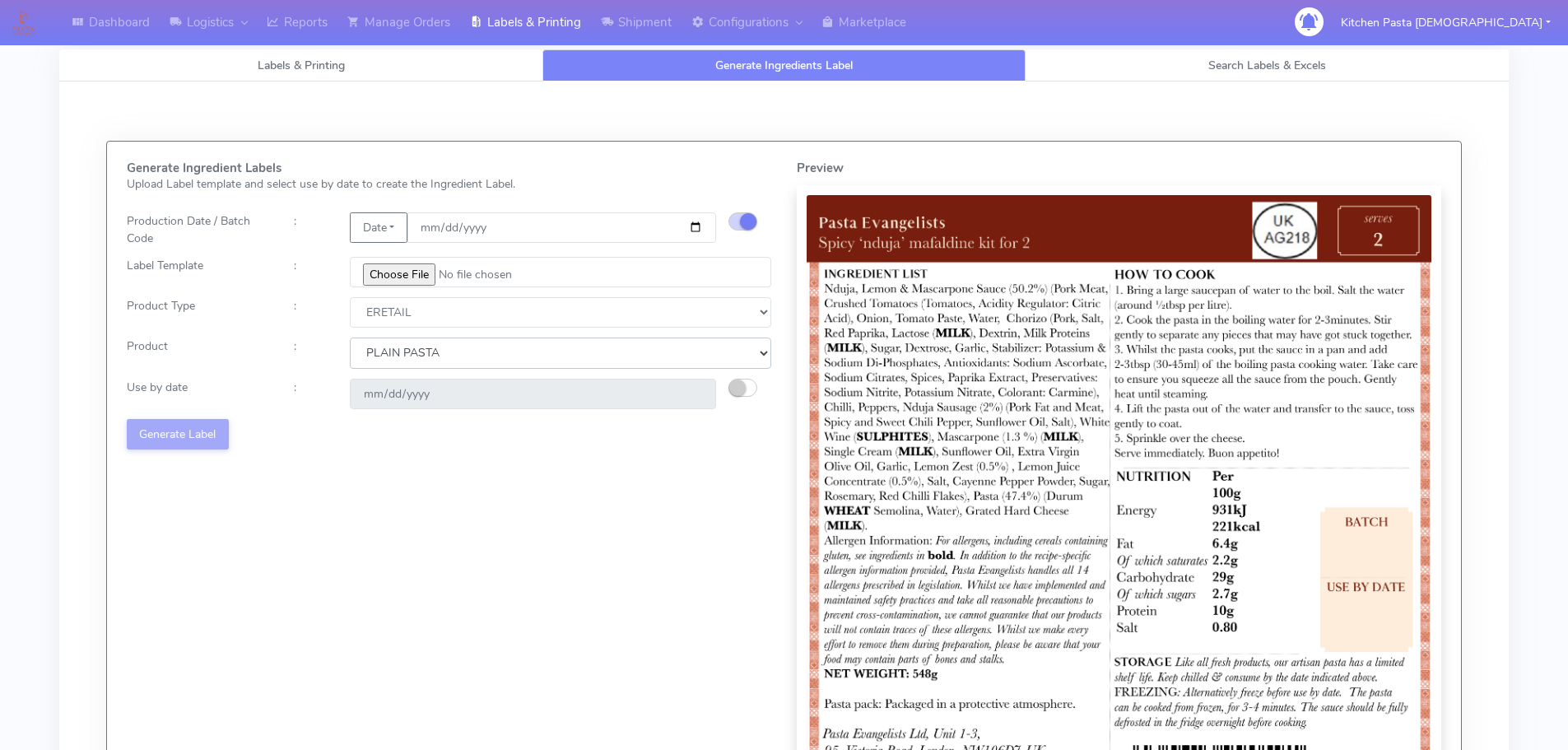
click at [349, 338] on select "Choose from Product PLAIN PASTA FILLED PASTA BUTTER (INTERNAL PRODUCTION) BUTTE…" at bounding box center [560, 352] width 422 height 30
click at [742, 391] on small "button" at bounding box center [737, 387] width 16 height 16
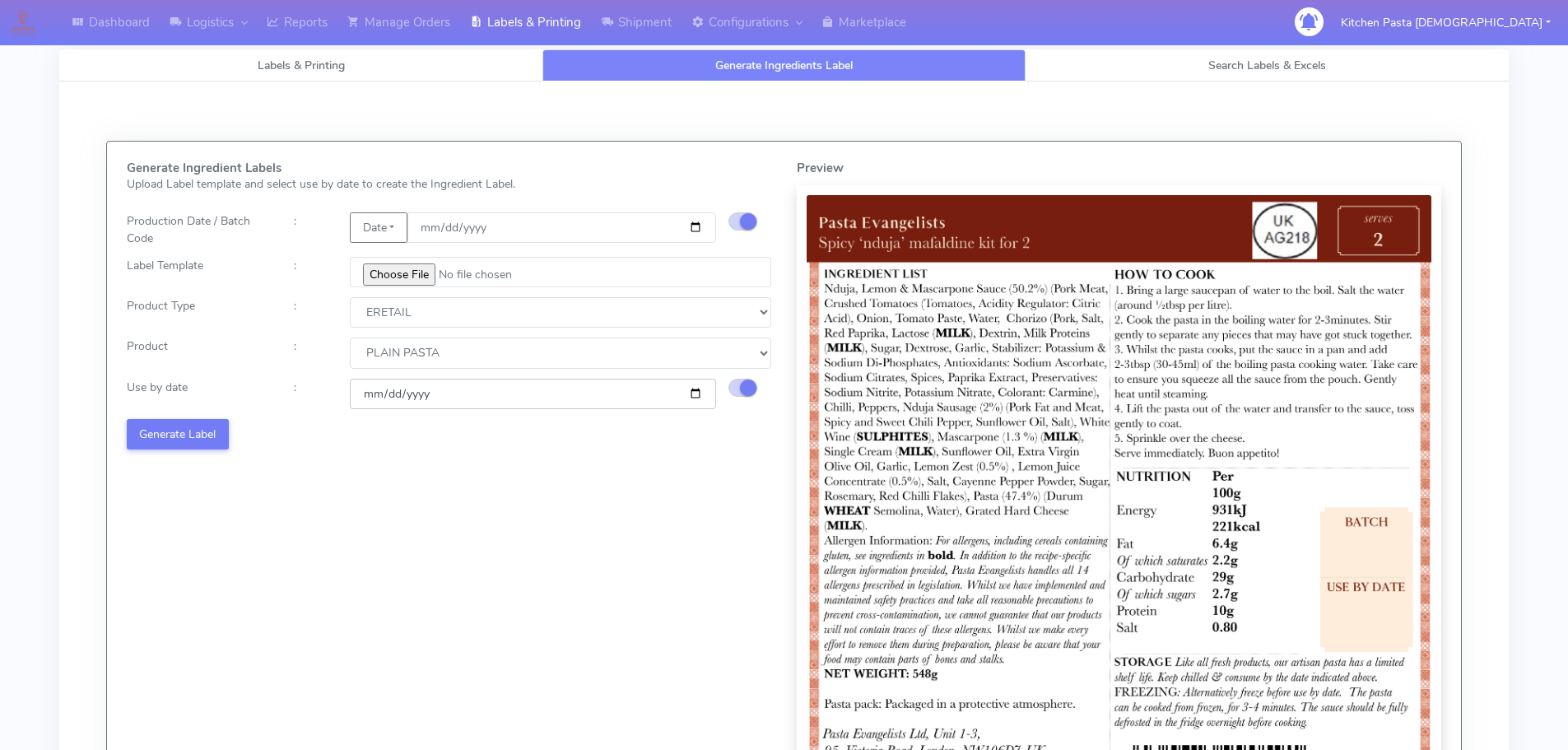
click at [696, 394] on input "2025-10-18" at bounding box center [532, 393] width 367 height 30
type input "2025-10-24"
click at [181, 448] on button "Generate Label" at bounding box center [178, 434] width 102 height 30
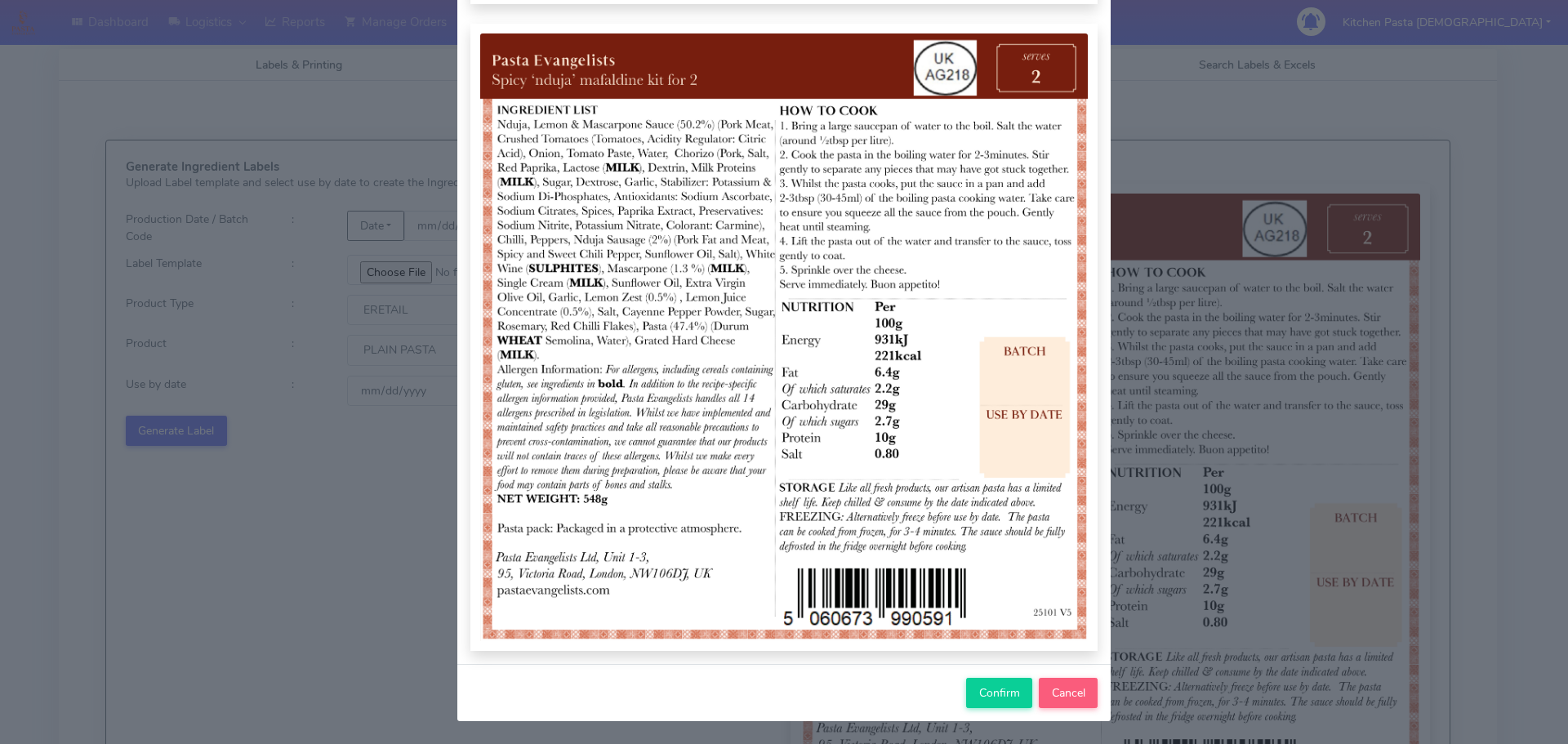
click at [1007, 711] on div "Confirm Cancel" at bounding box center [784, 692] width 653 height 57
click at [1002, 703] on button "Confirm" at bounding box center [999, 693] width 66 height 30
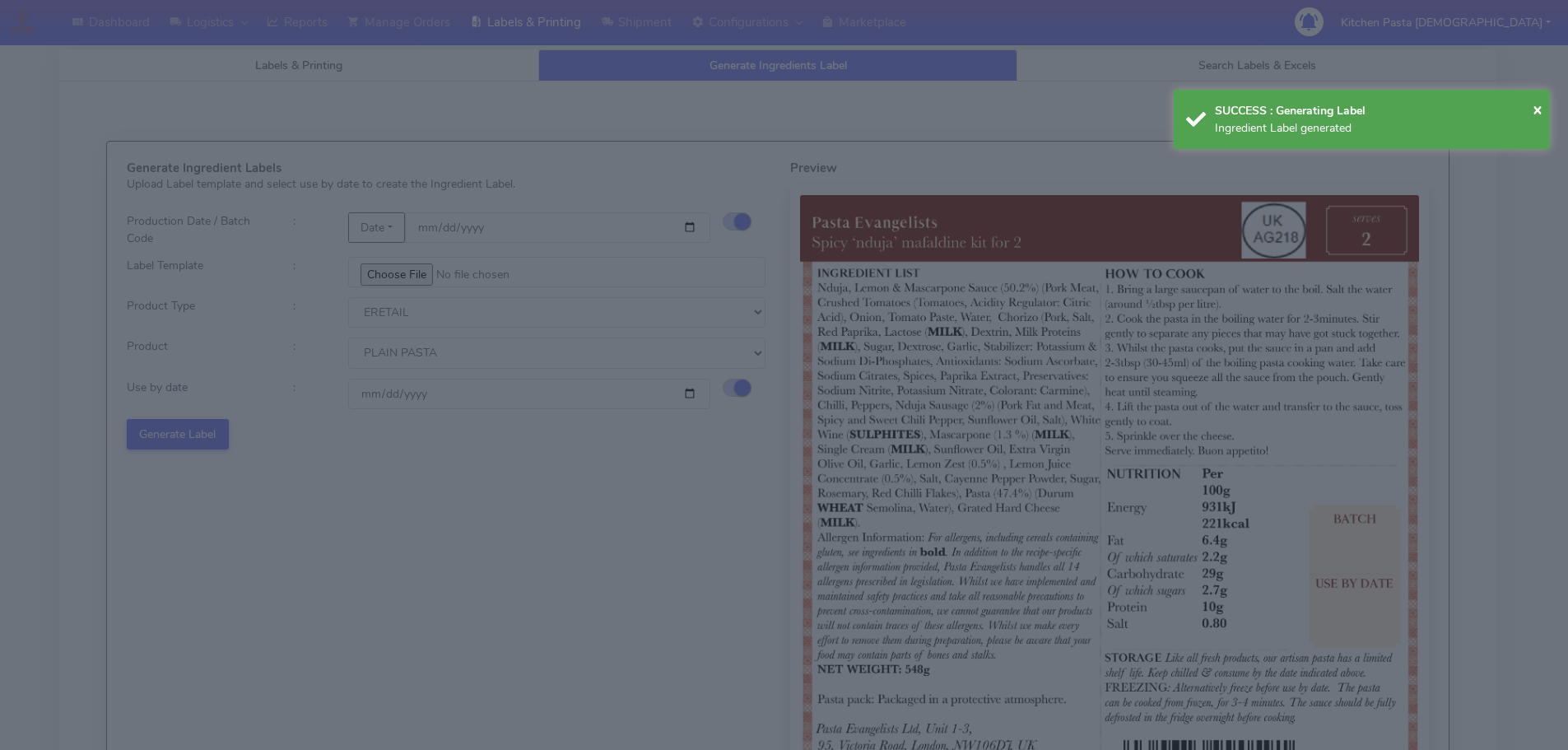
select select
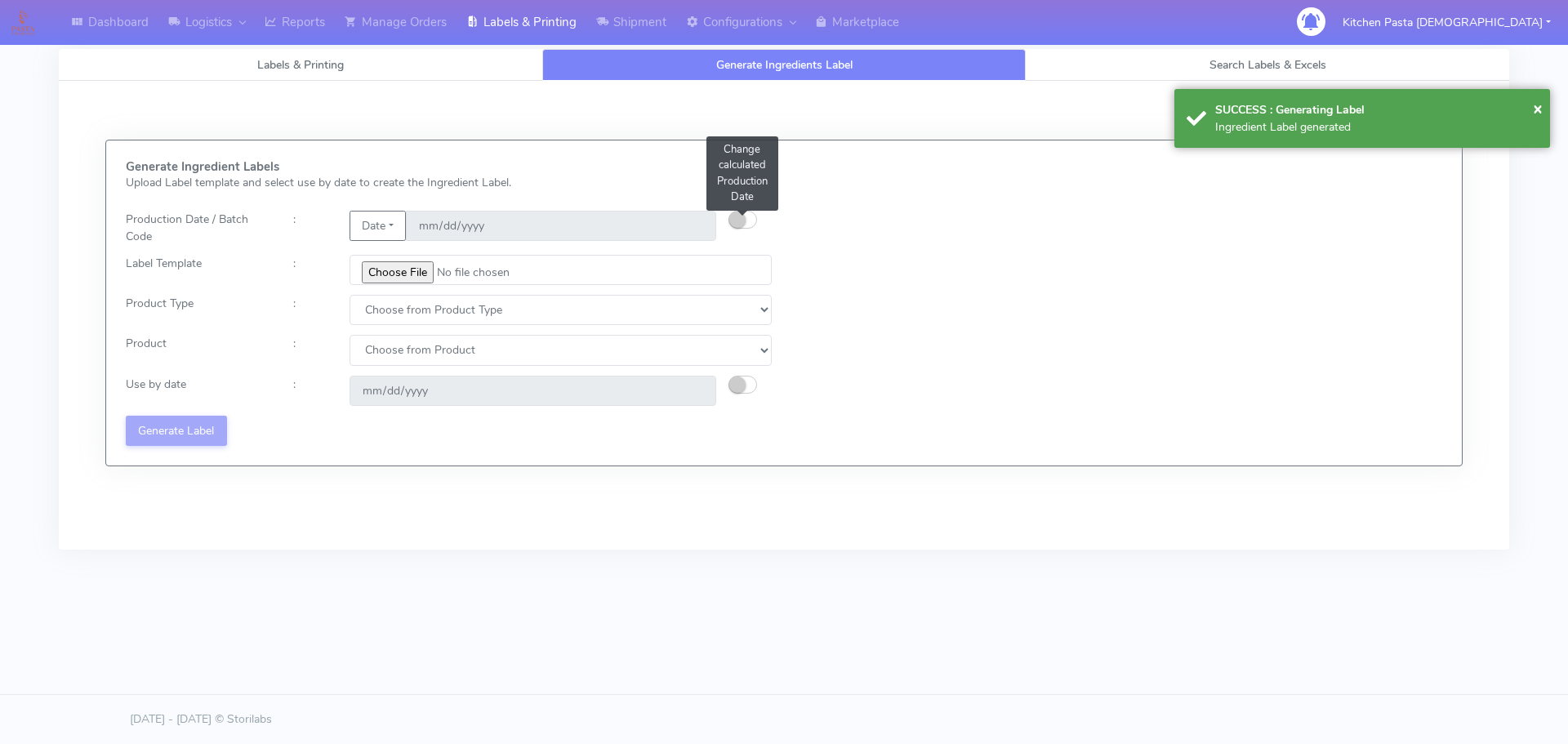
drag, startPoint x: 750, startPoint y: 226, endPoint x: 851, endPoint y: 85, distance: 173.4
click at [750, 226] on button "button" at bounding box center [743, 219] width 29 height 18
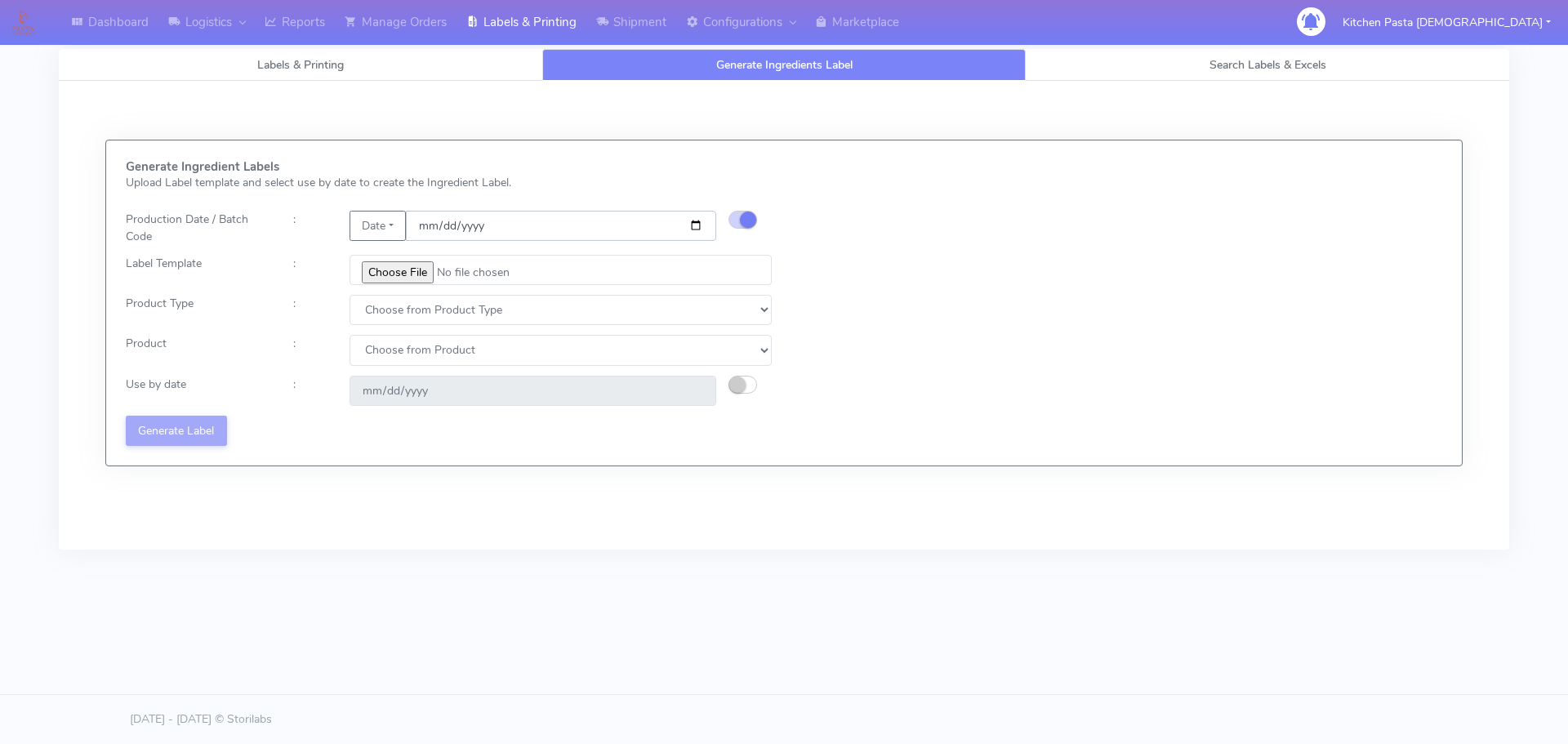
click at [697, 225] on input "date" at bounding box center [561, 225] width 310 height 30
type input "2025-10-12"
type input "2025-10-18"
click at [379, 263] on input "file" at bounding box center [560, 269] width 422 height 30
type input "C:\fakepath\Pasta Evangelists Carbonara Spaghetti dinner kit for 2 v4.jpg"
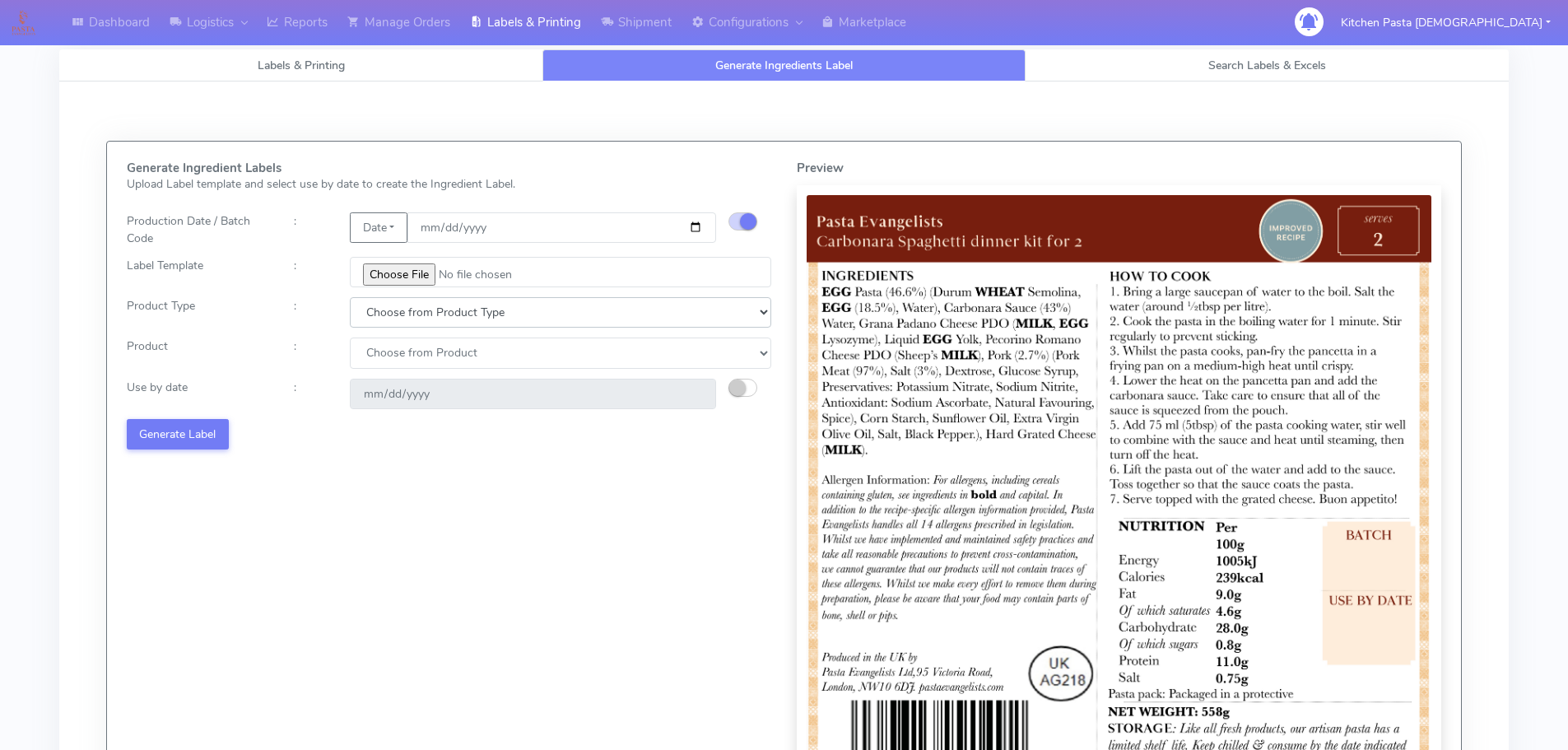
click at [406, 319] on select "Choose from Product Type ECOM ERETAIL CIRCULAR CIRC_DESERTS LASAGNE" at bounding box center [560, 312] width 422 height 30
select select "1"
click at [349, 297] on select "Choose from Product Type ECOM ERETAIL CIRCULAR CIRC_DESERTS LASAGNE" at bounding box center [560, 312] width 422 height 30
click at [396, 362] on select "Choose from Product PLAIN PASTA FILLED PASTA BUTTER (INTERNAL PRODUCTION) BUTTE…" at bounding box center [560, 352] width 422 height 30
select select "0"
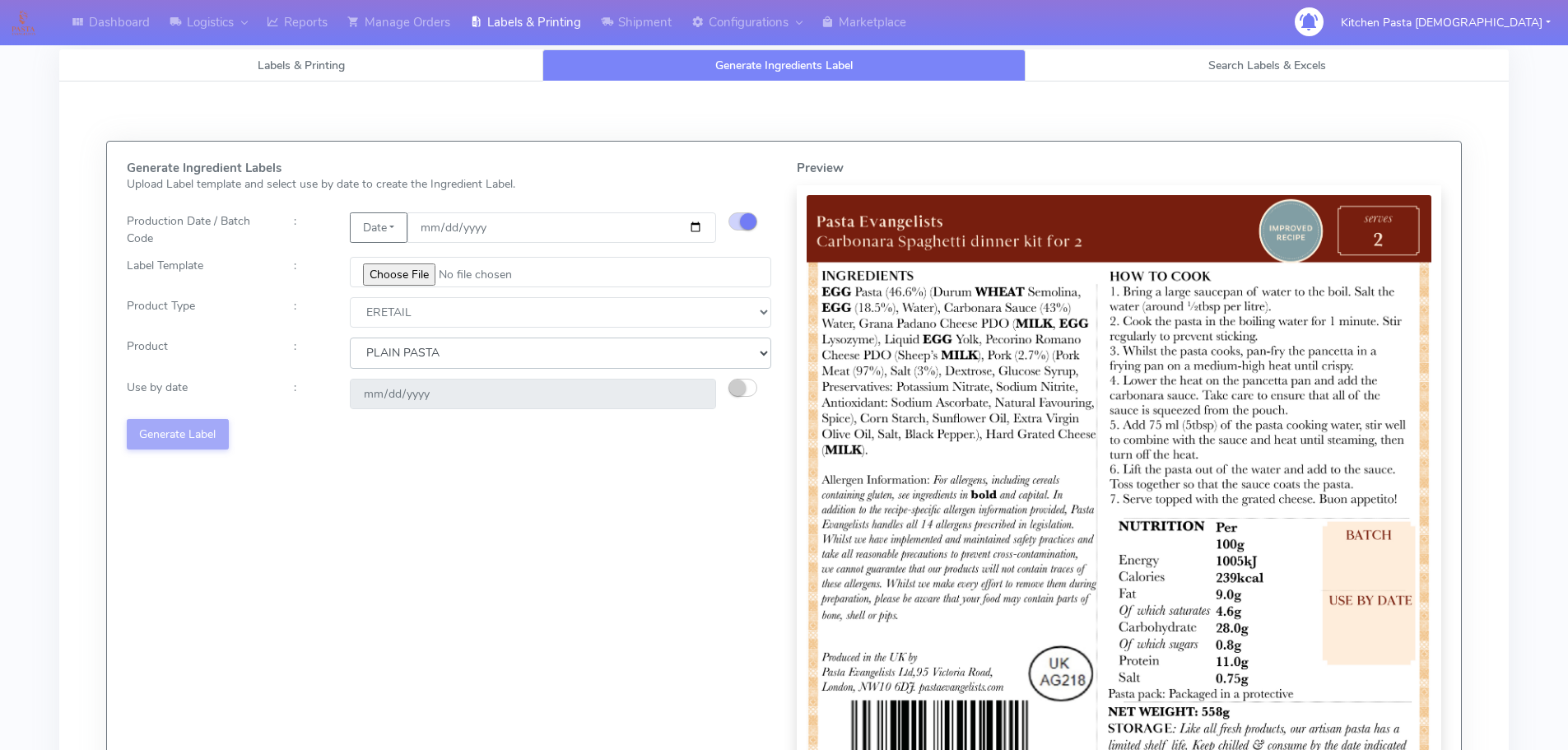
click at [349, 338] on select "Choose from Product PLAIN PASTA FILLED PASTA BUTTER (INTERNAL PRODUCTION) BUTTE…" at bounding box center [560, 352] width 422 height 30
click at [743, 394] on small "button" at bounding box center [737, 387] width 16 height 16
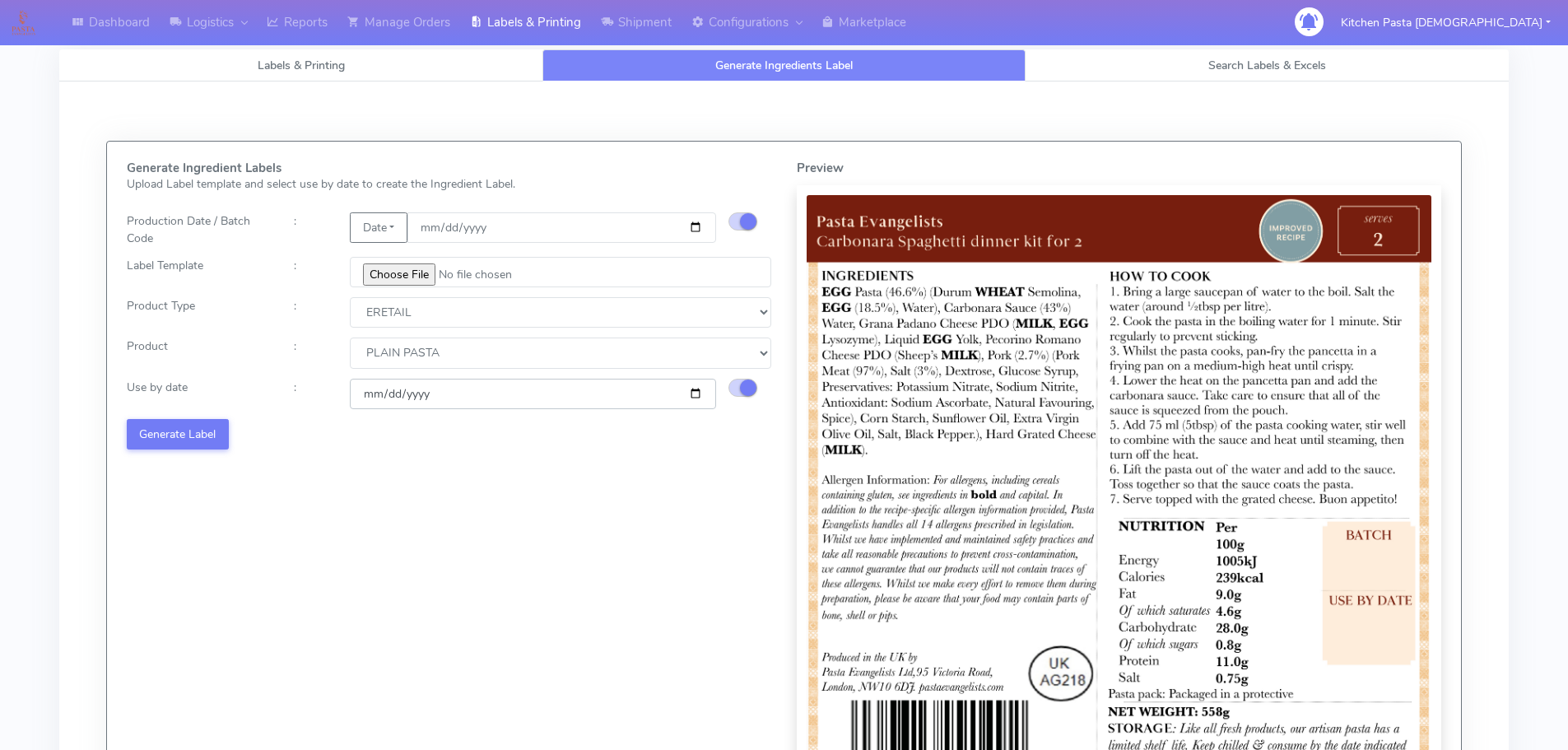
click at [690, 397] on input "2025-10-18" at bounding box center [532, 393] width 367 height 30
click at [692, 396] on input "2025-10-12" at bounding box center [532, 393] width 367 height 30
type input "2025-10-24"
click at [191, 430] on button "Generate Label" at bounding box center [178, 434] width 102 height 30
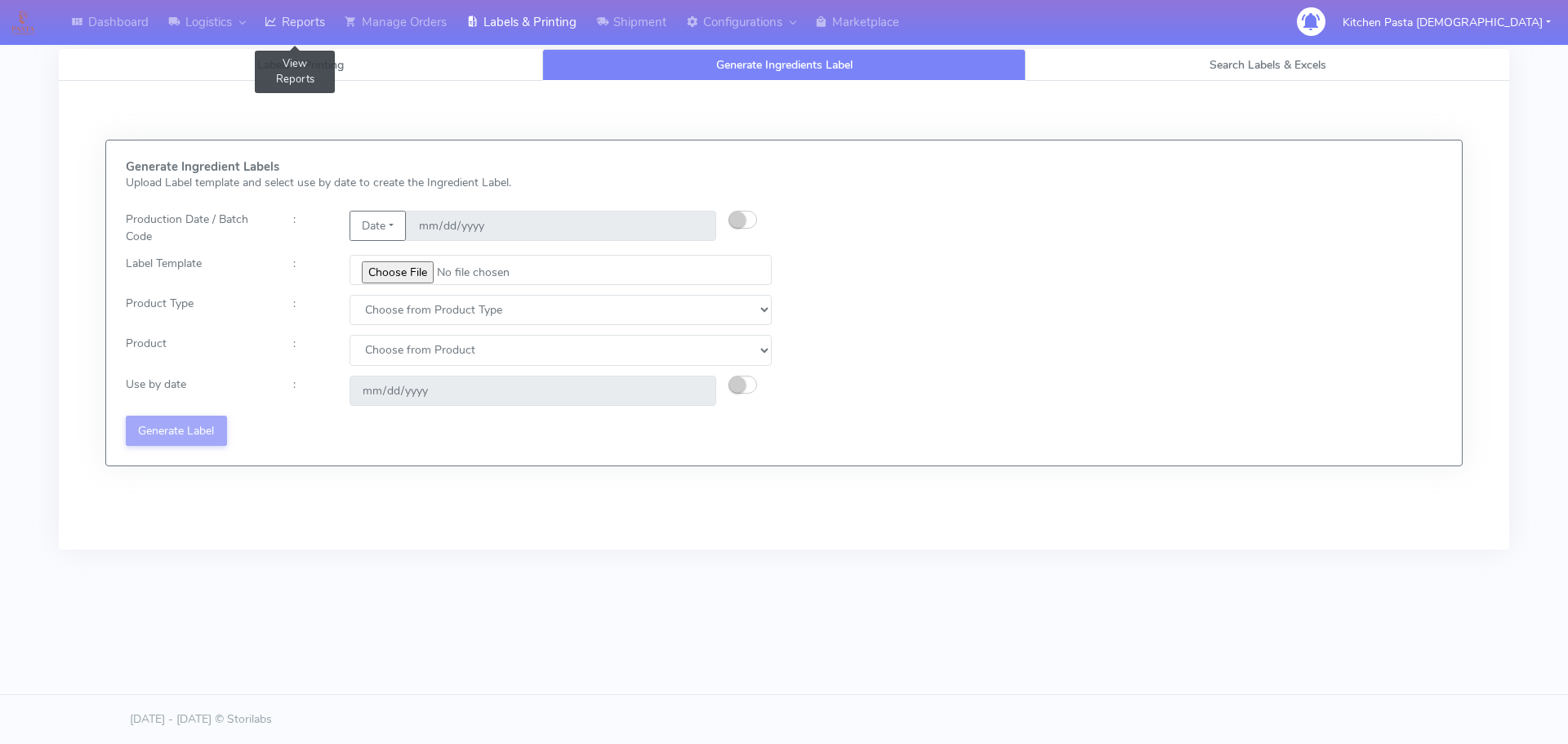
click at [298, 38] on link "Reports" at bounding box center [295, 22] width 80 height 45
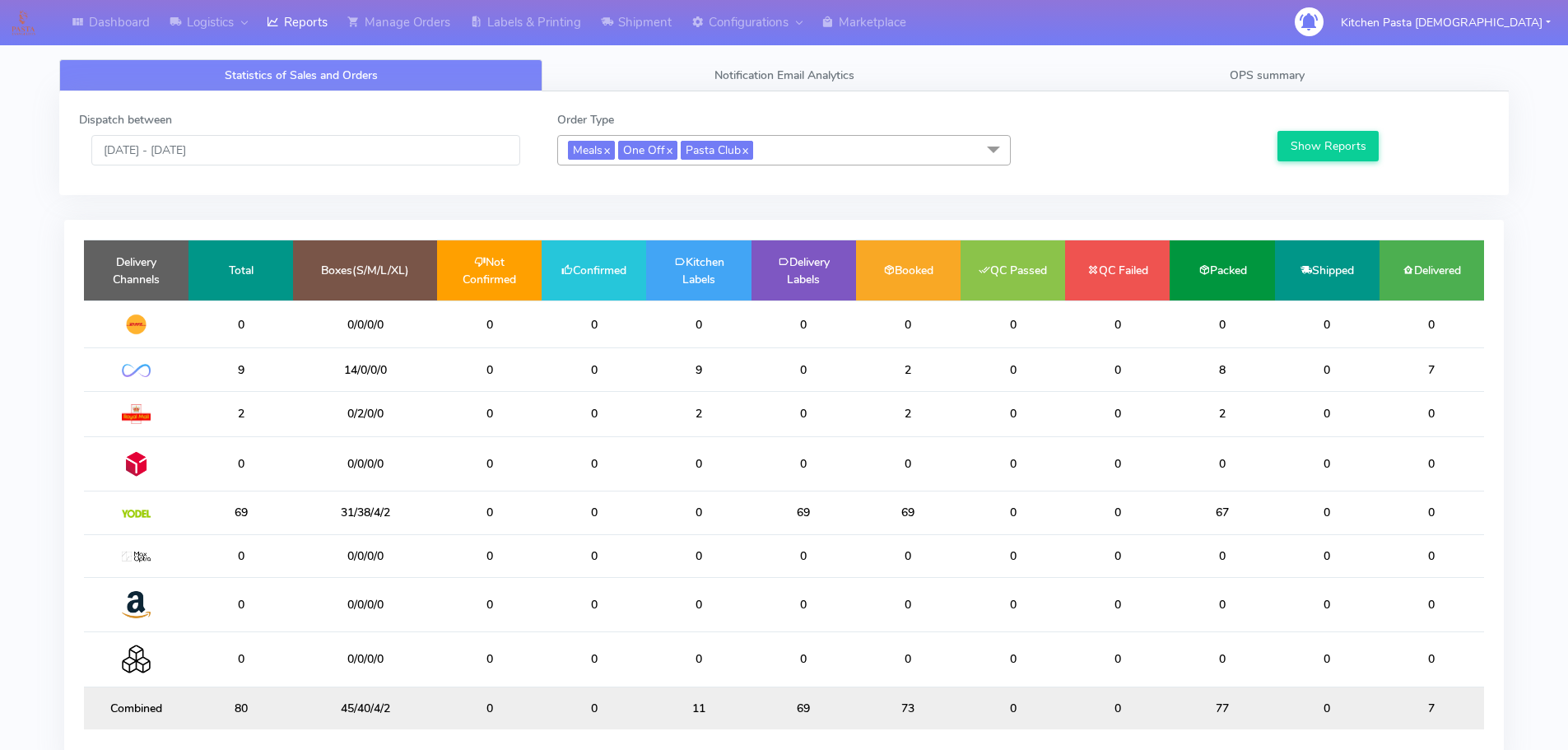
click at [786, 156] on span "Meals x One Off x Pasta Club x" at bounding box center [784, 149] width 453 height 30
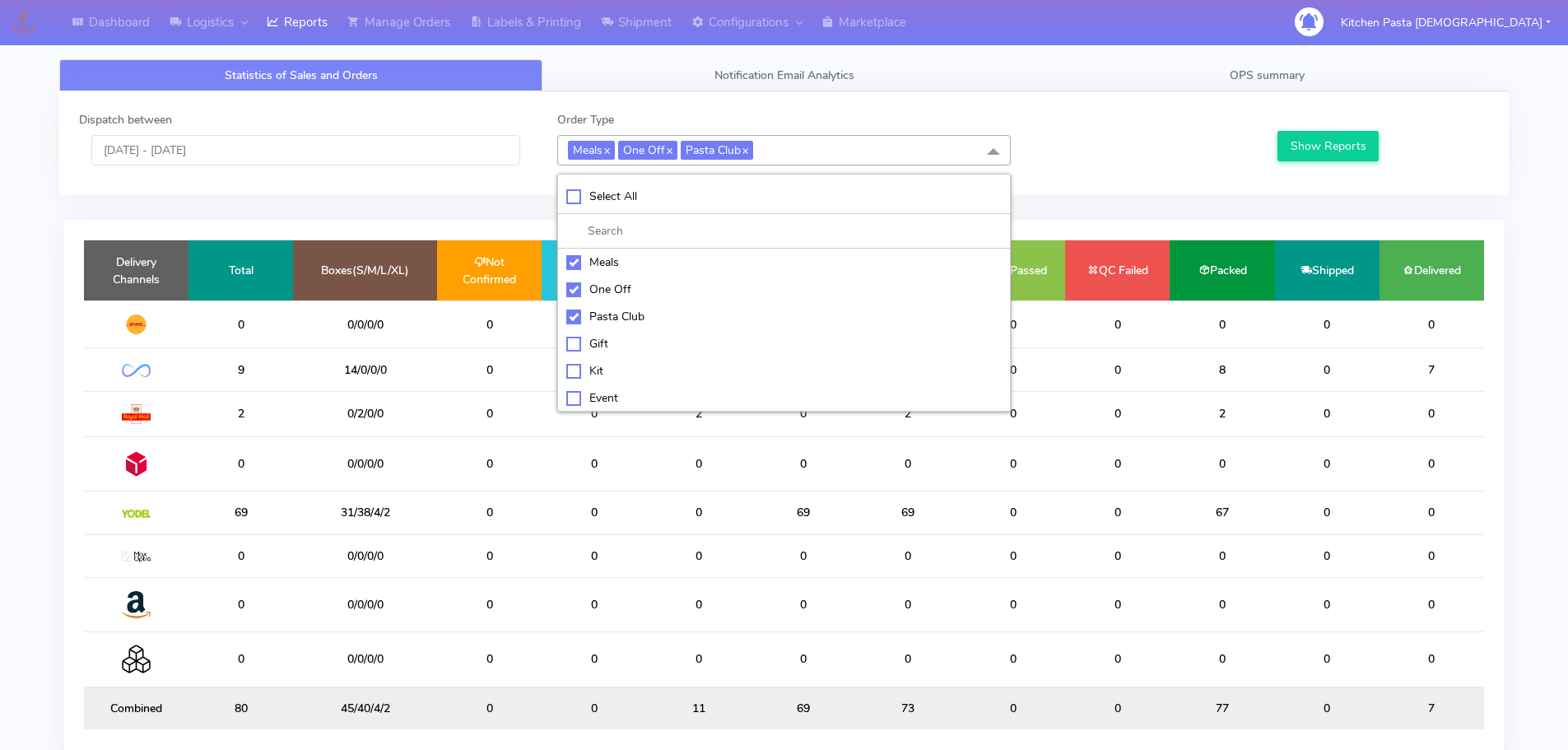
click at [616, 252] on li "Meals" at bounding box center [784, 263] width 452 height 27
checkbox input "false"
drag, startPoint x: 614, startPoint y: 288, endPoint x: 621, endPoint y: 314, distance: 26.9
click at [614, 289] on div "One Off" at bounding box center [784, 290] width 435 height 17
checkbox input "false"
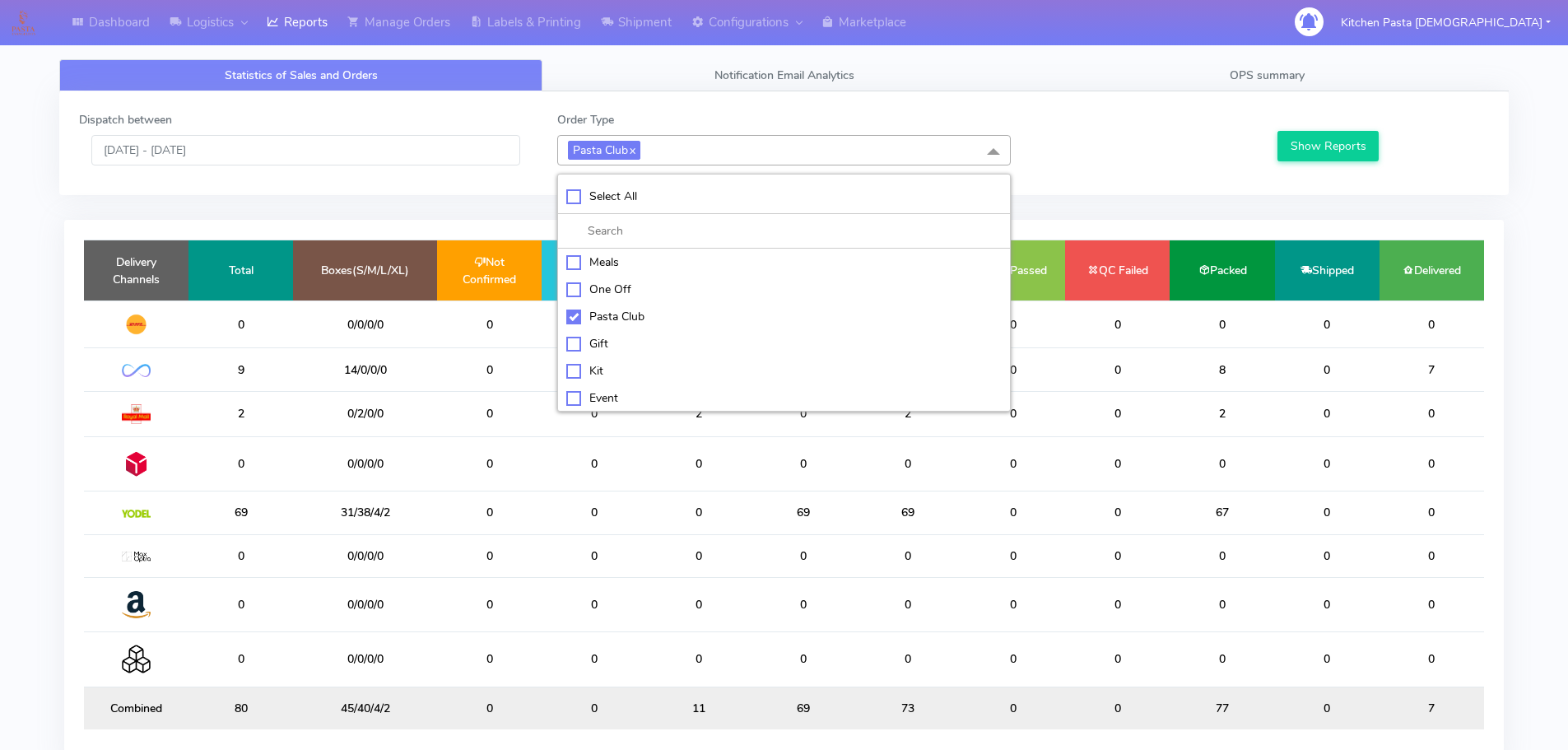
click at [623, 318] on div "Pasta Club" at bounding box center [784, 317] width 435 height 17
checkbox input "false"
click at [592, 370] on div "Kit" at bounding box center [784, 369] width 435 height 17
checkbox input "true"
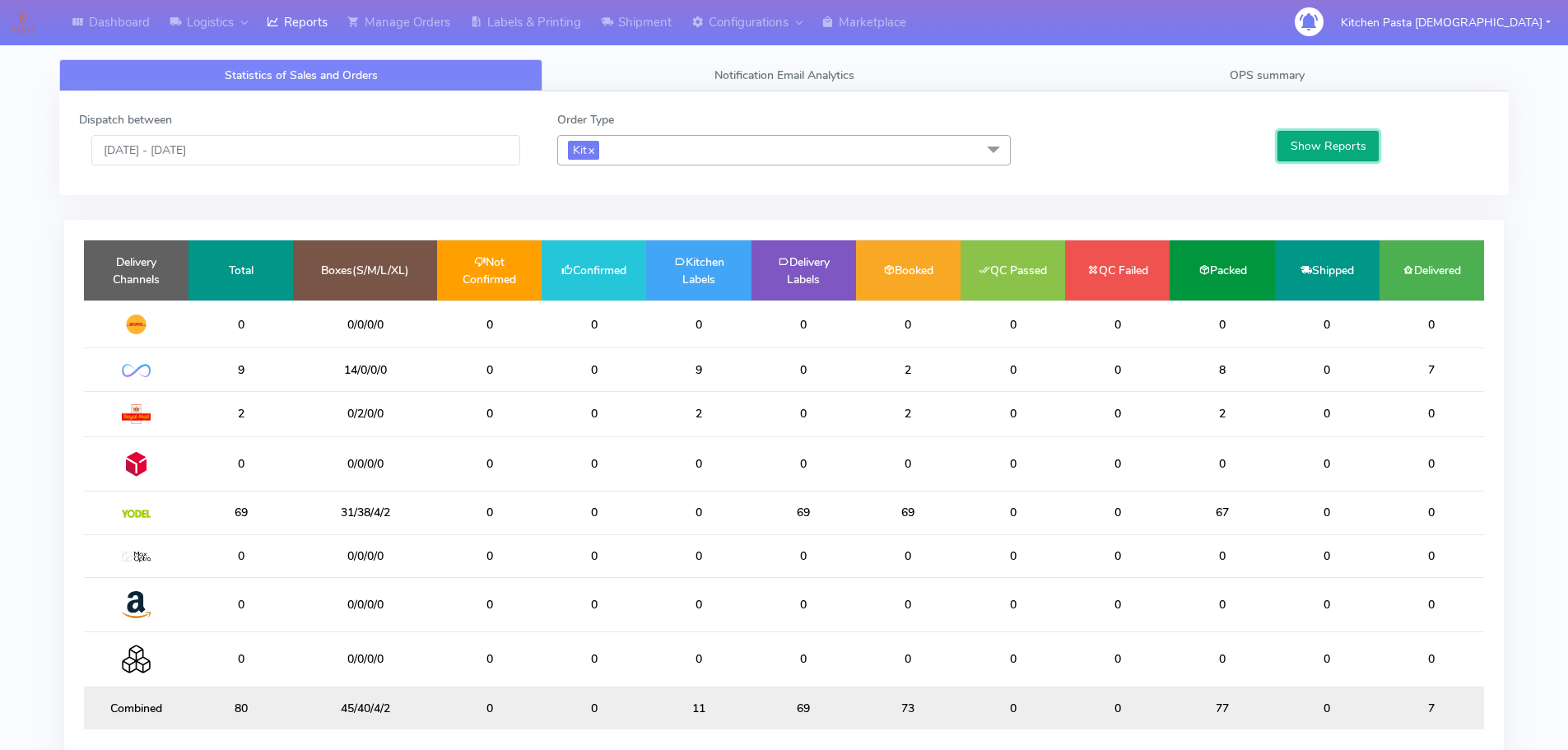
click at [1328, 158] on button "Show Reports" at bounding box center [1328, 145] width 101 height 30
